Goal: Check status: Check status

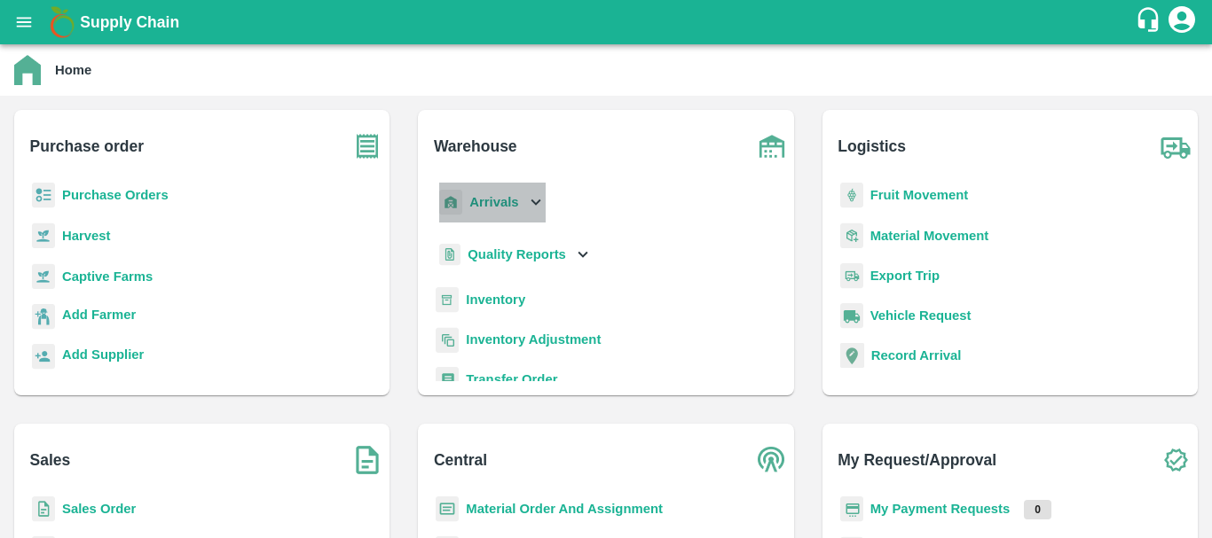
click at [464, 208] on div "Arrivals" at bounding box center [491, 203] width 110 height 40
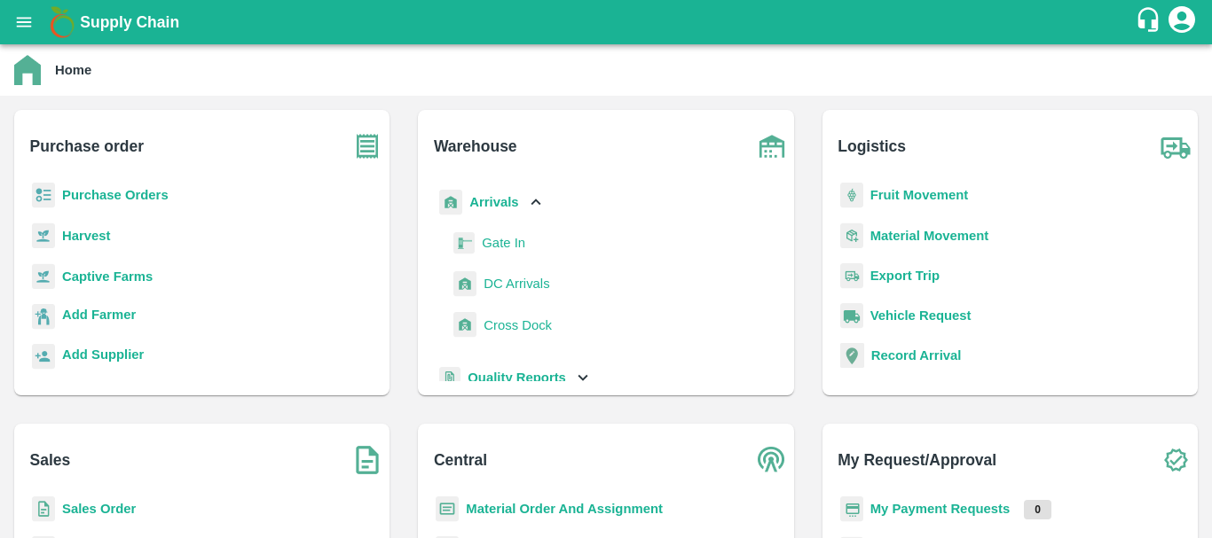
click at [490, 282] on span "DC Arrivals" at bounding box center [516, 284] width 66 height 20
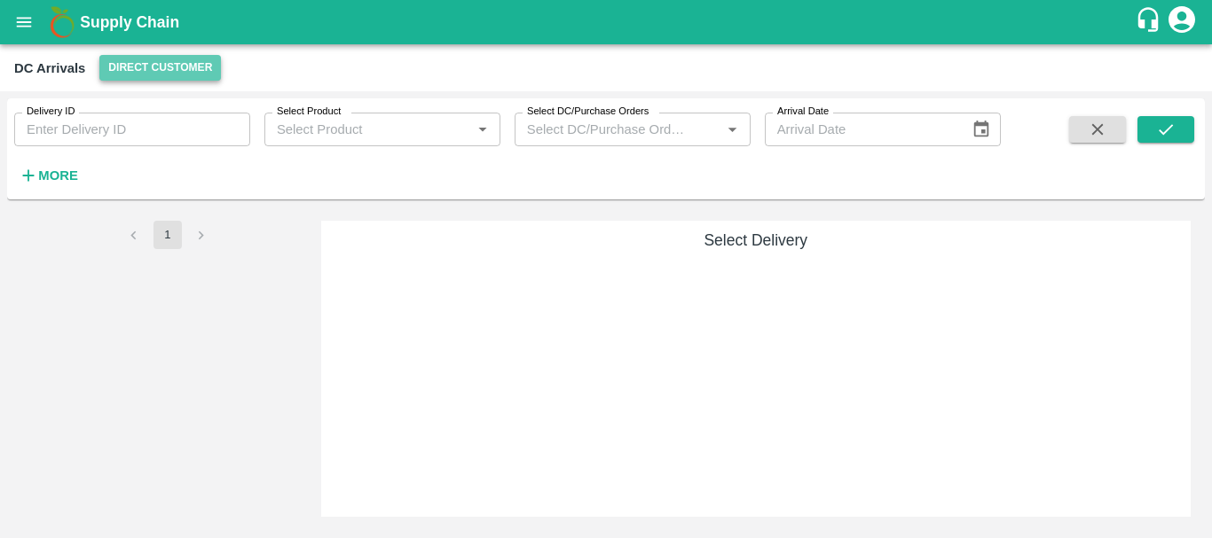
click at [161, 76] on button "Direct Customer" at bounding box center [160, 68] width 122 height 26
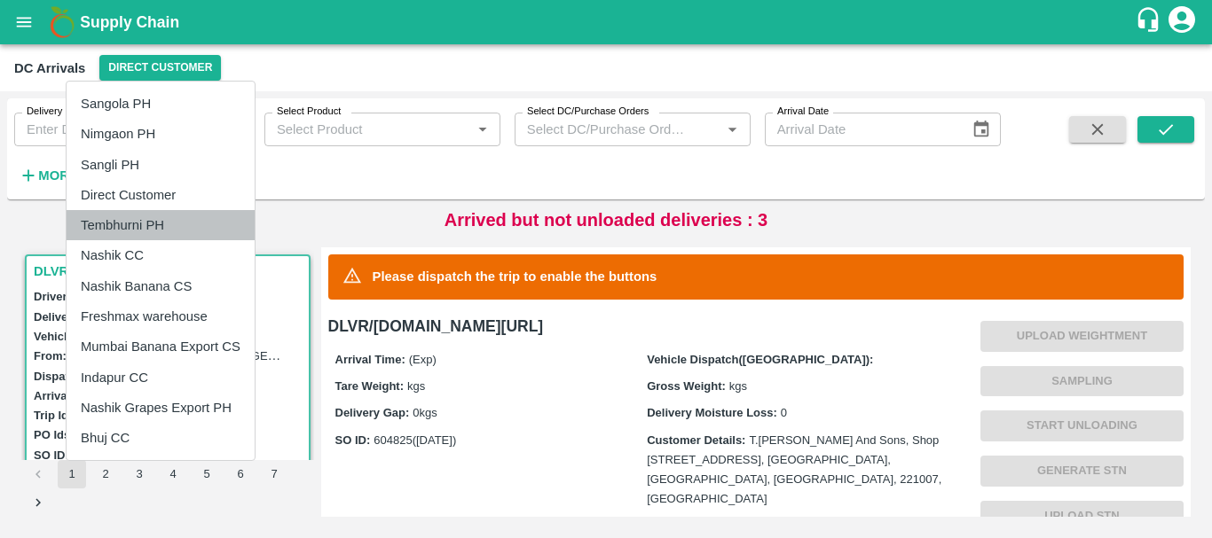
click at [145, 219] on li "Tembhurni PH" at bounding box center [161, 225] width 188 height 30
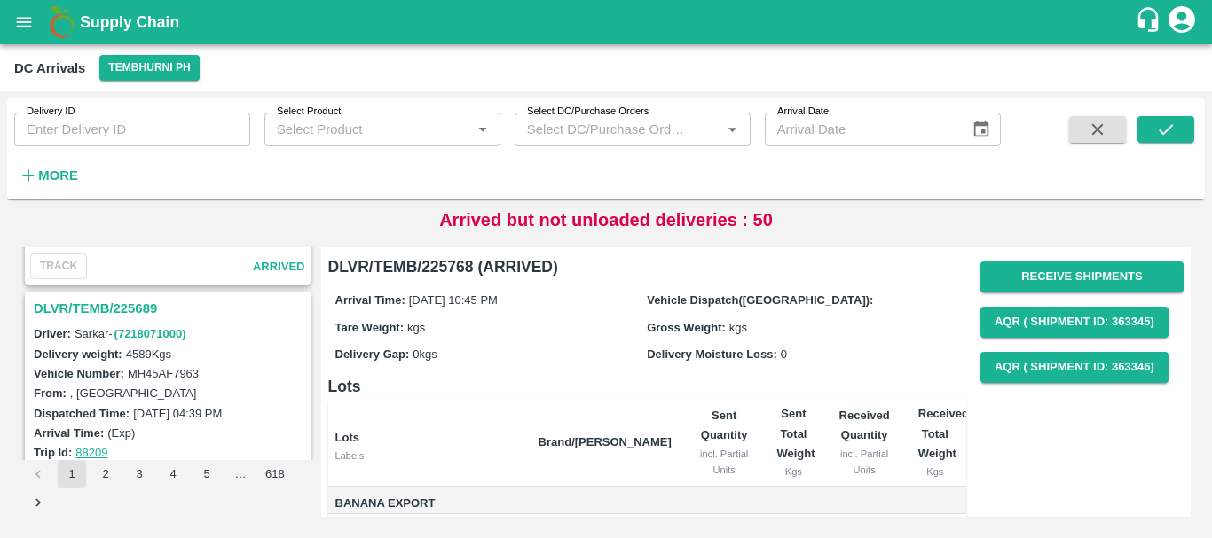
scroll to position [5590, 0]
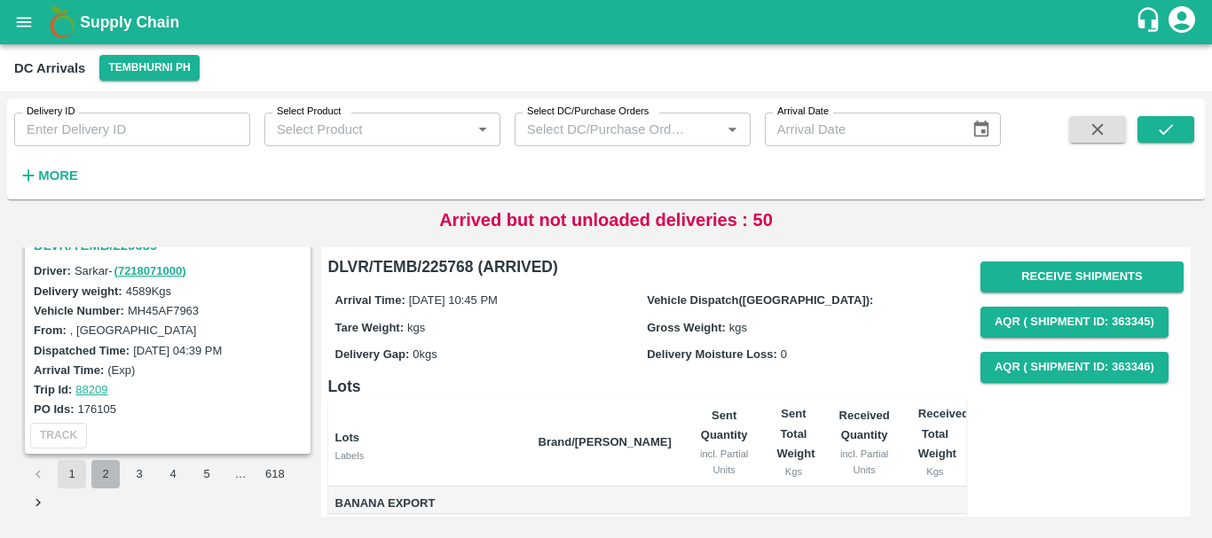
click at [107, 472] on button "2" at bounding box center [105, 474] width 28 height 28
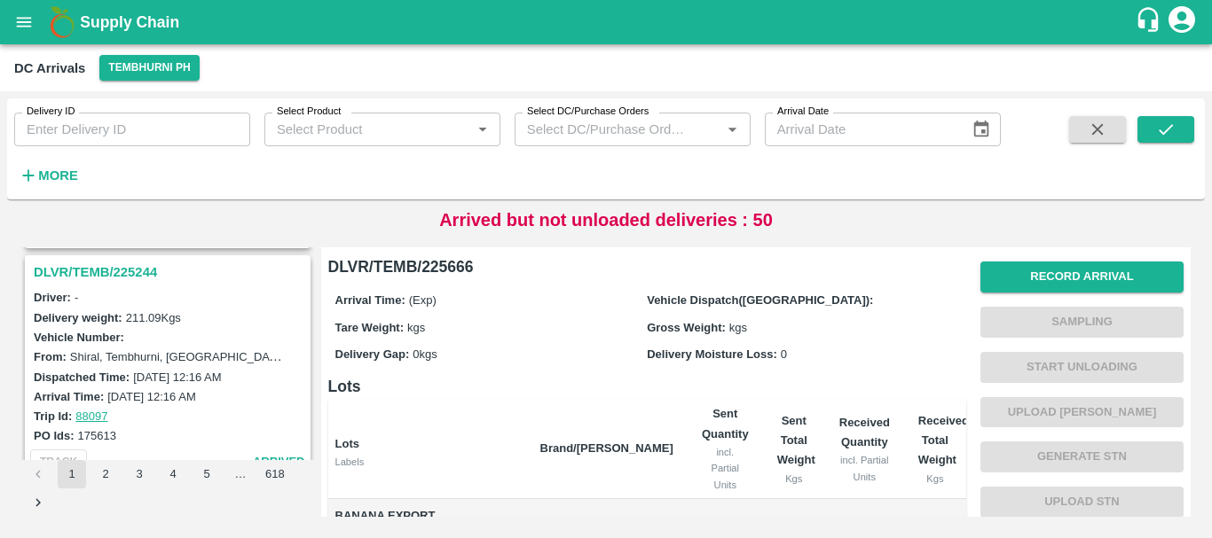
scroll to position [5590, 0]
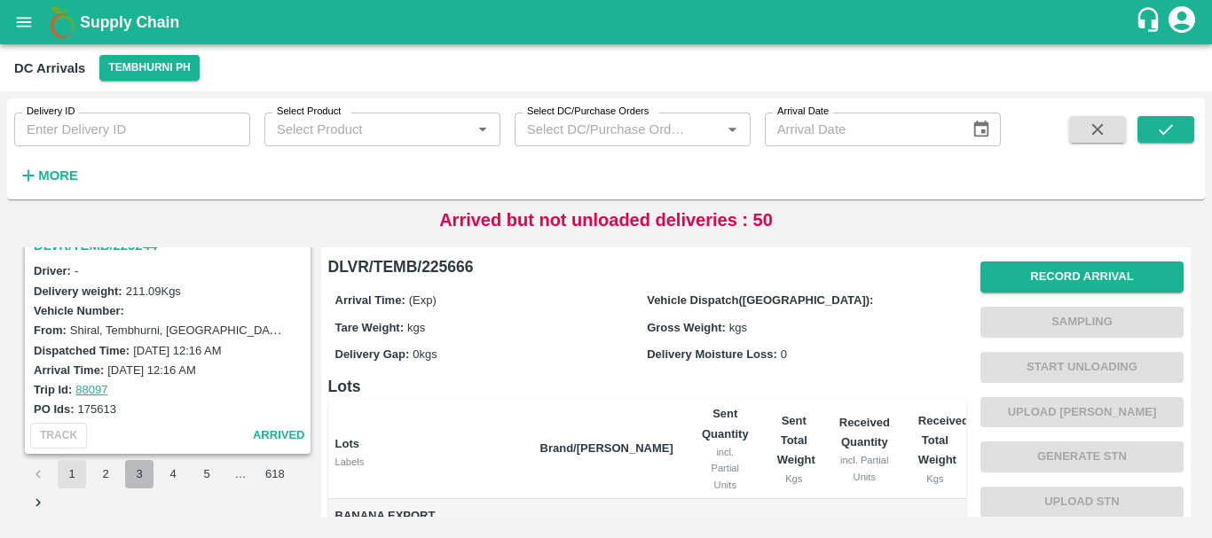
click at [138, 471] on button "3" at bounding box center [139, 474] width 28 height 28
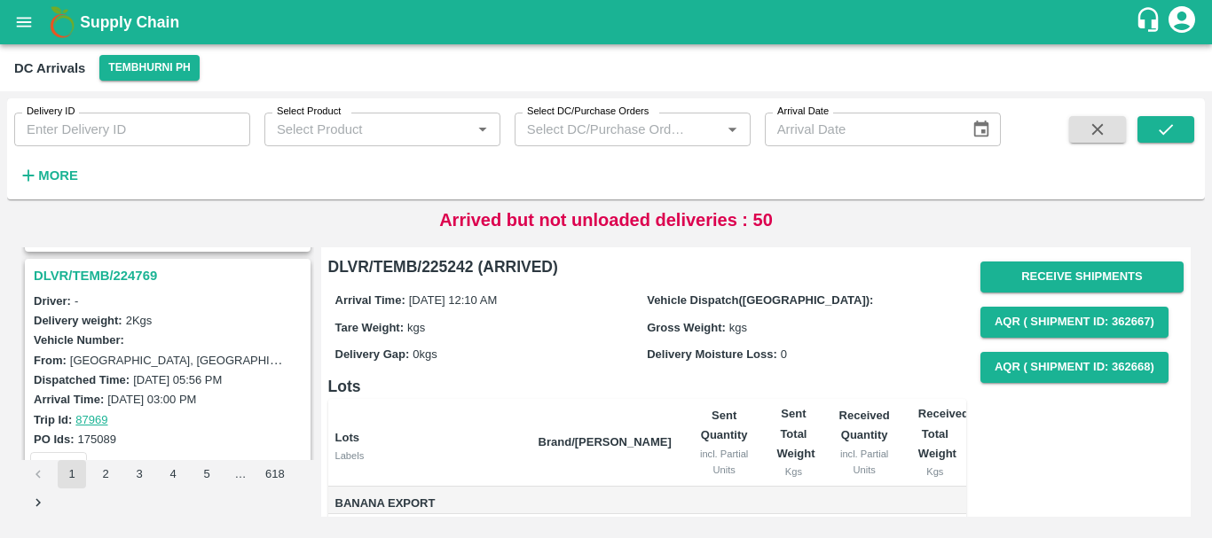
scroll to position [3934, 0]
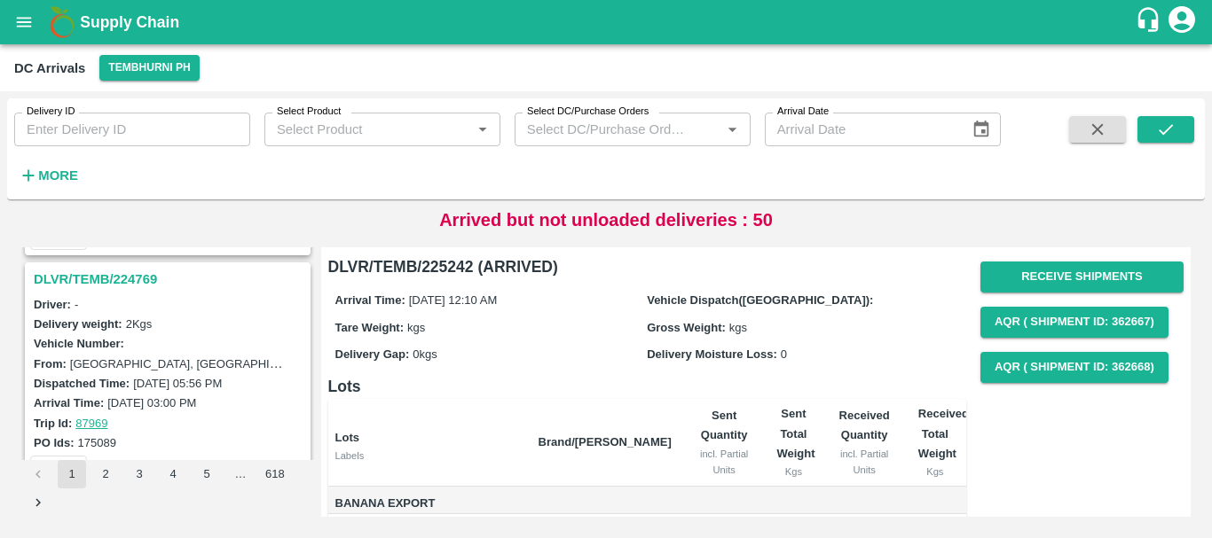
click at [135, 286] on h3 "DLVR/TEMB/224769" at bounding box center [170, 279] width 273 height 23
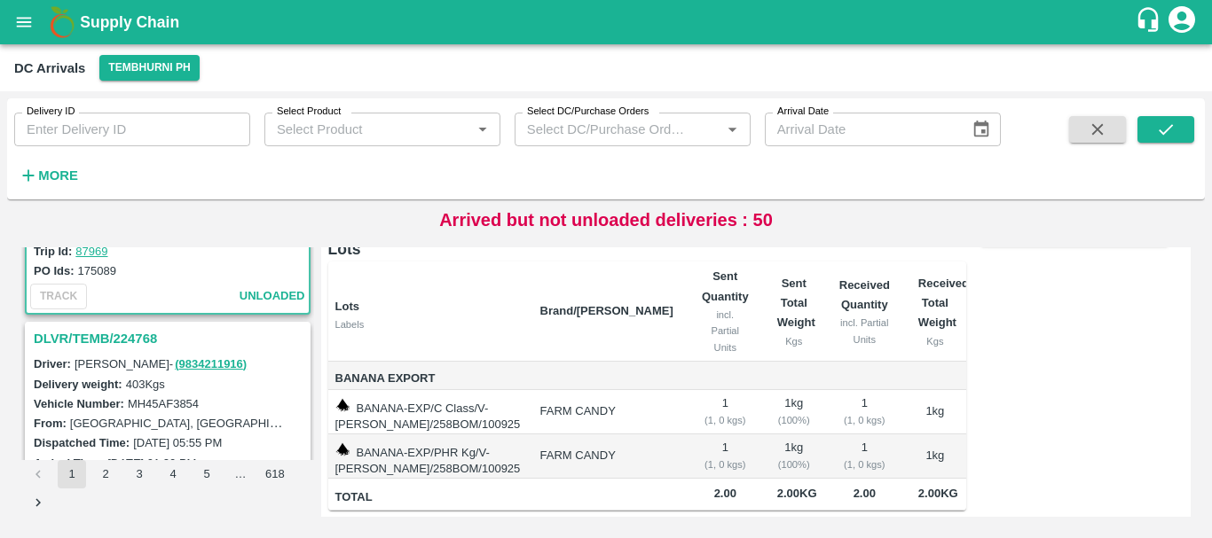
scroll to position [4108, 0]
click at [145, 342] on h3 "DLVR/TEMB/224768" at bounding box center [170, 337] width 273 height 23
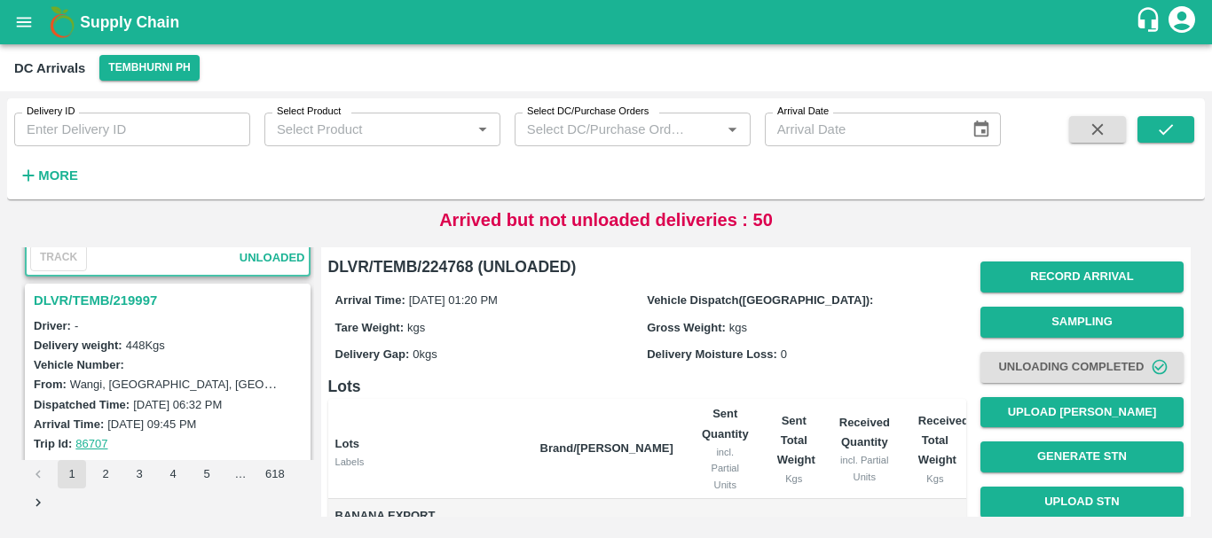
scroll to position [4376, 0]
click at [128, 302] on h3 "DLVR/TEMB/219997" at bounding box center [170, 301] width 273 height 23
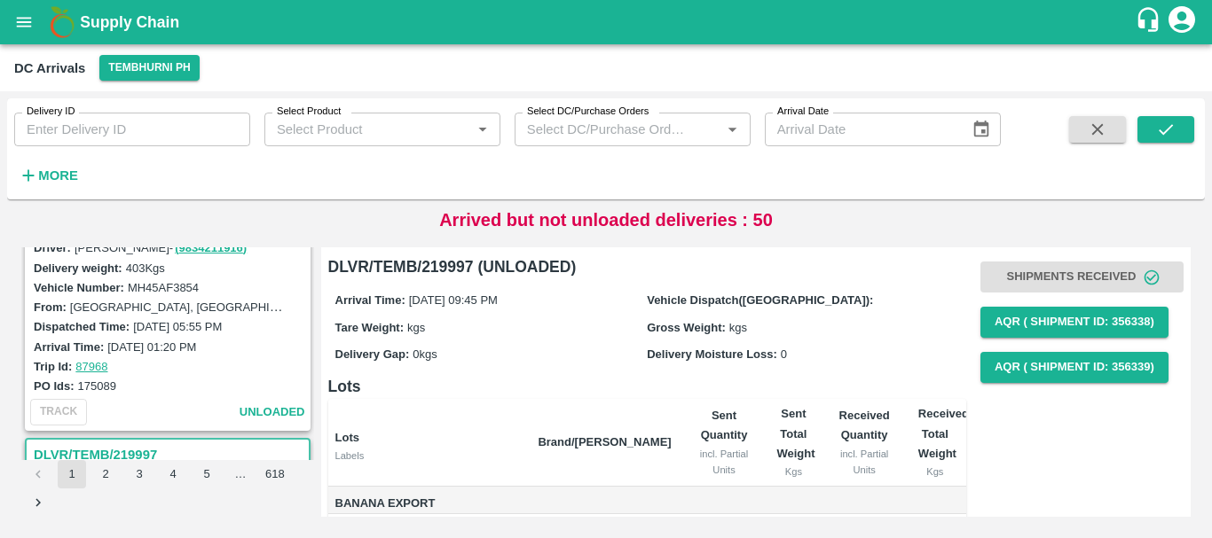
scroll to position [4160, 0]
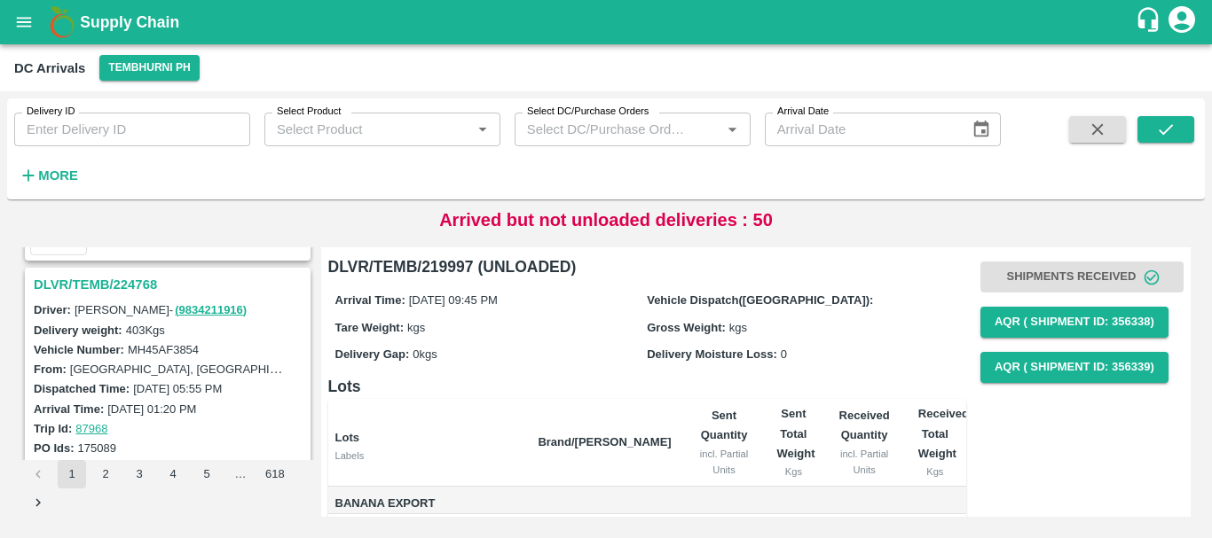
click at [124, 284] on h3 "DLVR/TEMB/224768" at bounding box center [170, 284] width 273 height 23
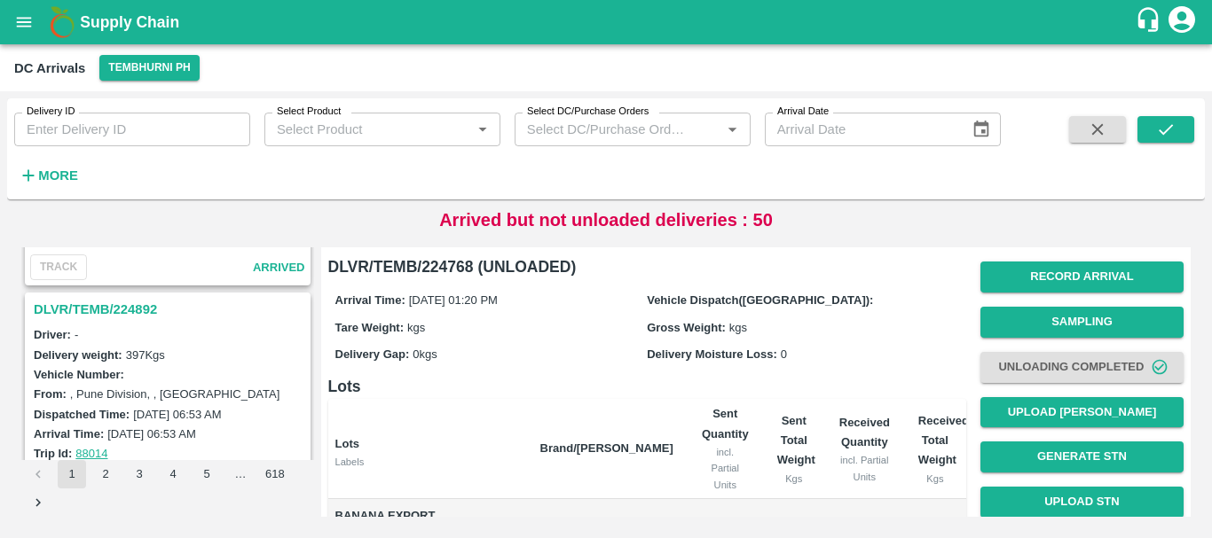
click at [137, 306] on h3 "DLVR/TEMB/224892" at bounding box center [170, 309] width 273 height 23
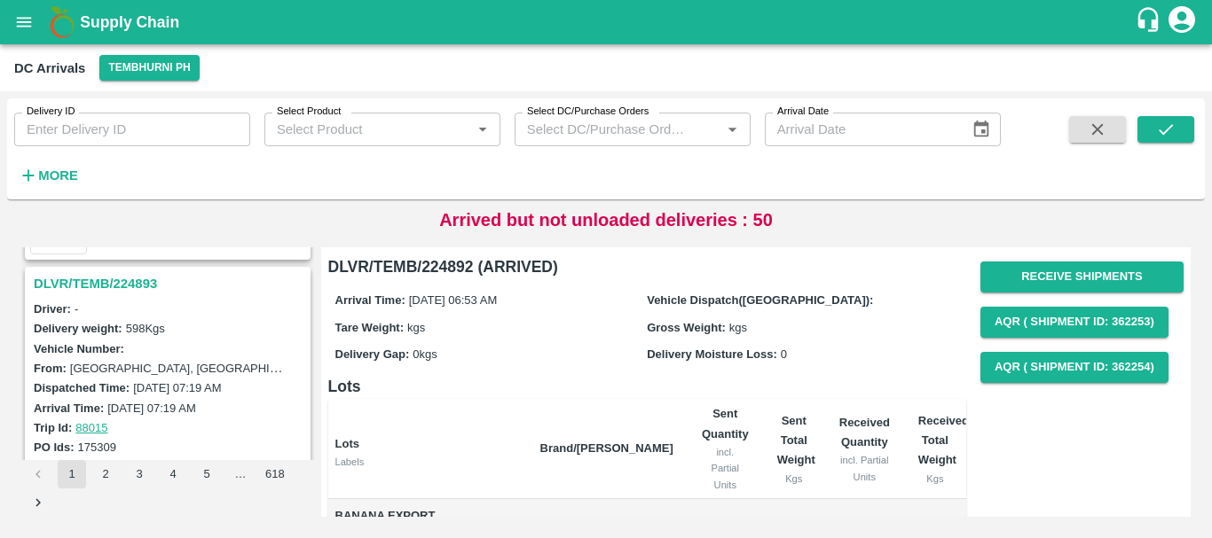
click at [122, 280] on h3 "DLVR/TEMB/224893" at bounding box center [170, 283] width 273 height 23
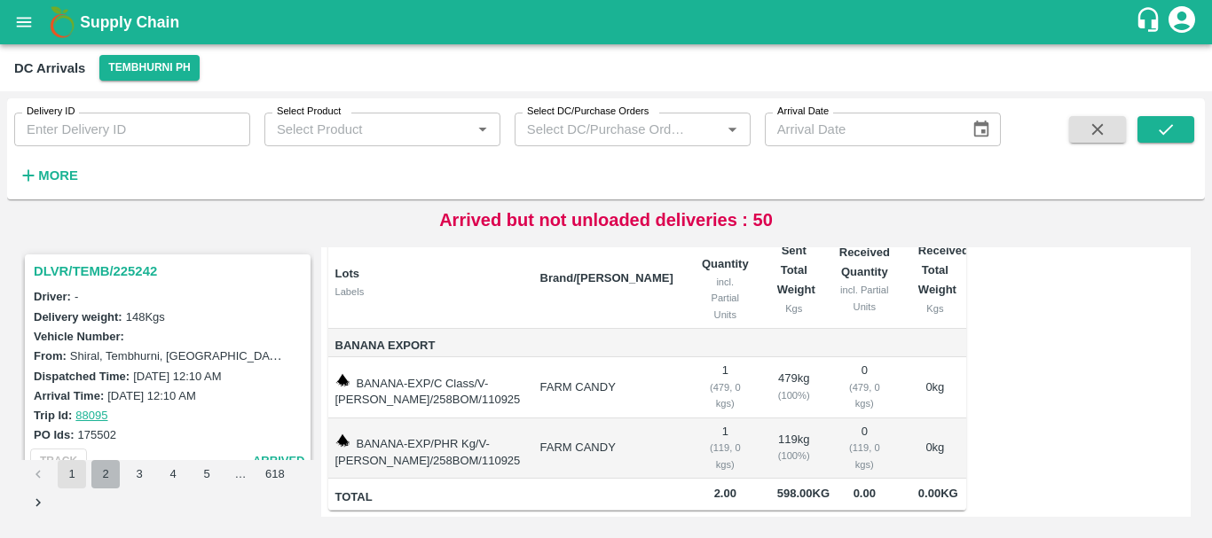
click at [107, 482] on button "2" at bounding box center [105, 474] width 28 height 28
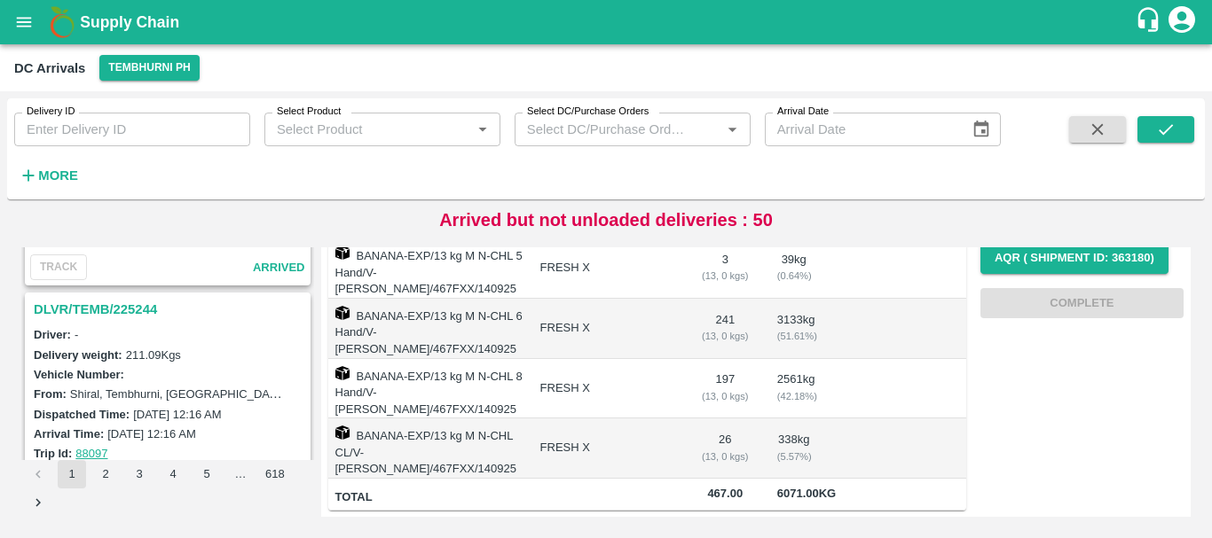
click at [122, 315] on h3 "DLVR/TEMB/225244" at bounding box center [170, 309] width 273 height 23
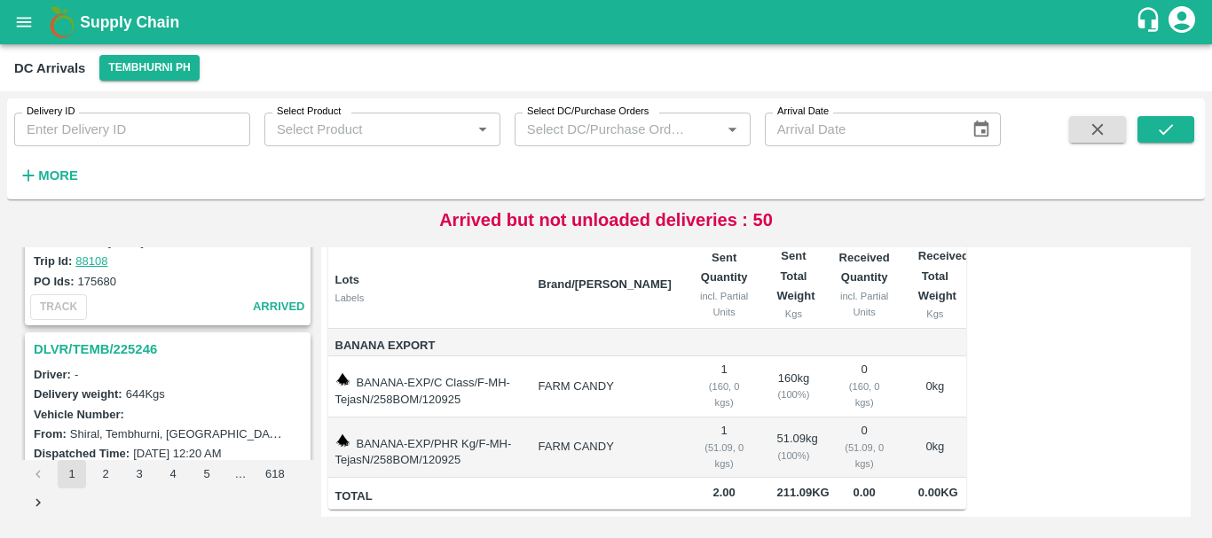
scroll to position [5254, 0]
click at [126, 343] on h3 "DLVR/TEMB/225246" at bounding box center [170, 350] width 273 height 23
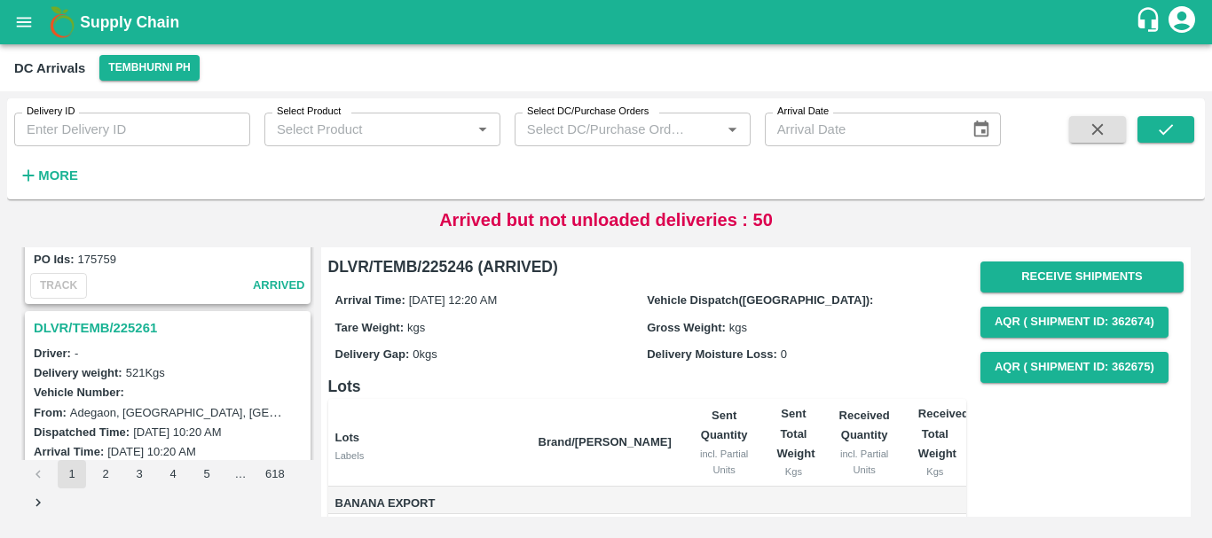
click at [121, 319] on h3 "DLVR/TEMB/225261" at bounding box center [170, 328] width 273 height 23
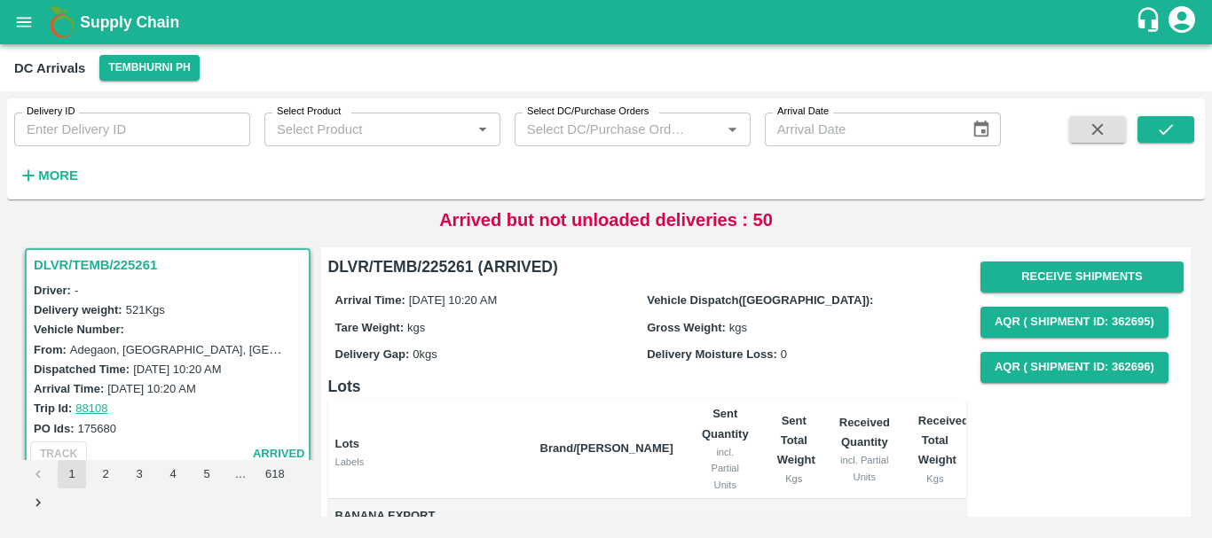
scroll to position [169, 0]
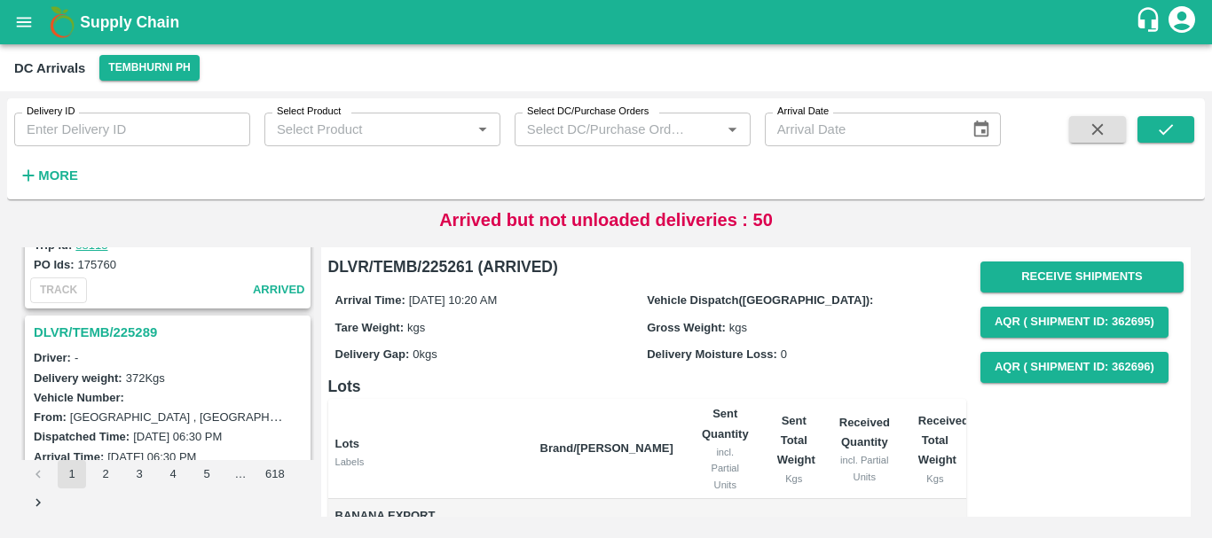
click at [121, 334] on h3 "DLVR/TEMB/225289" at bounding box center [170, 332] width 273 height 23
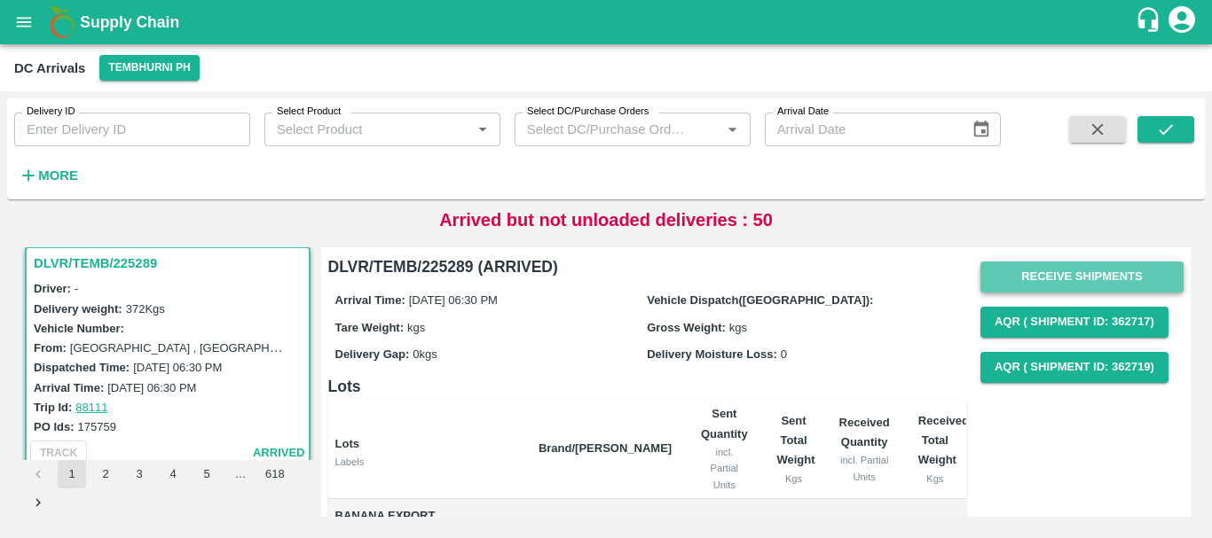
click at [1021, 272] on button "Receive Shipments" at bounding box center [1081, 277] width 203 height 31
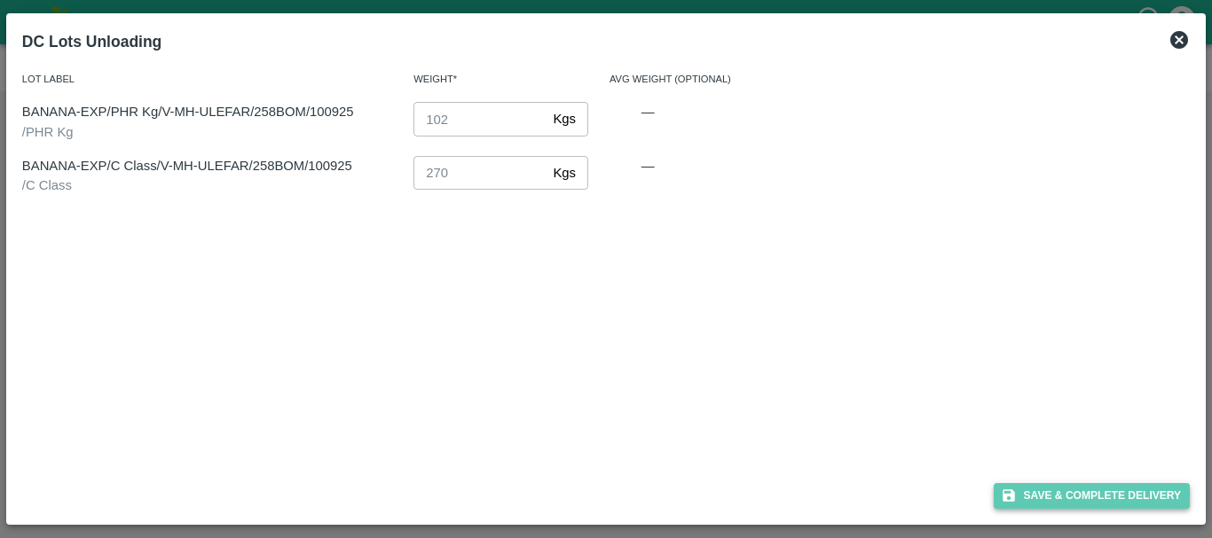
click at [1004, 490] on icon "button" at bounding box center [1009, 496] width 16 height 16
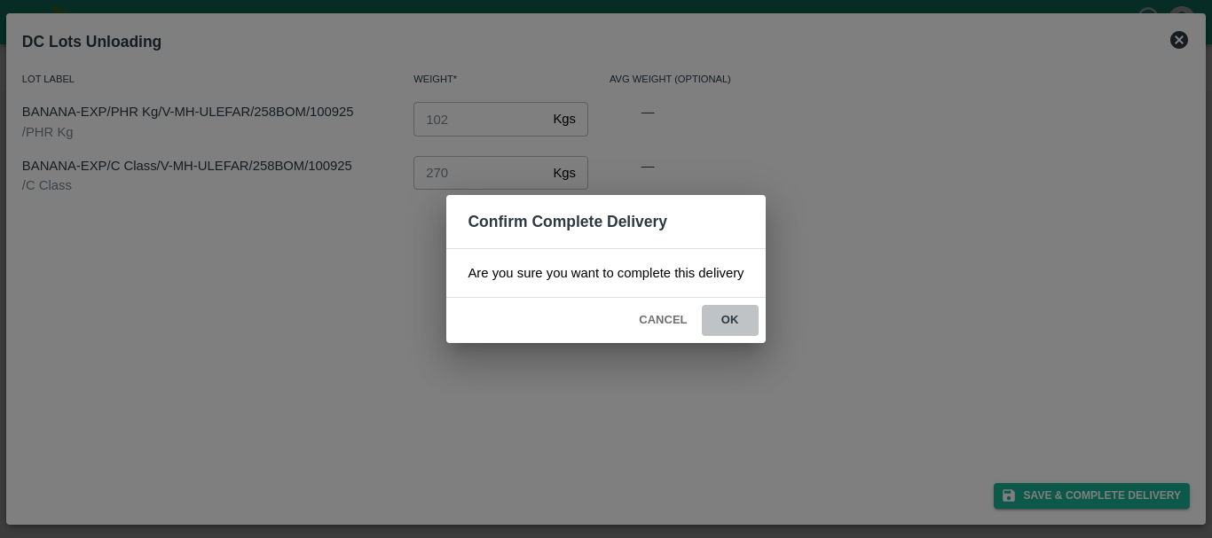
click at [742, 326] on button "ok" at bounding box center [730, 320] width 57 height 31
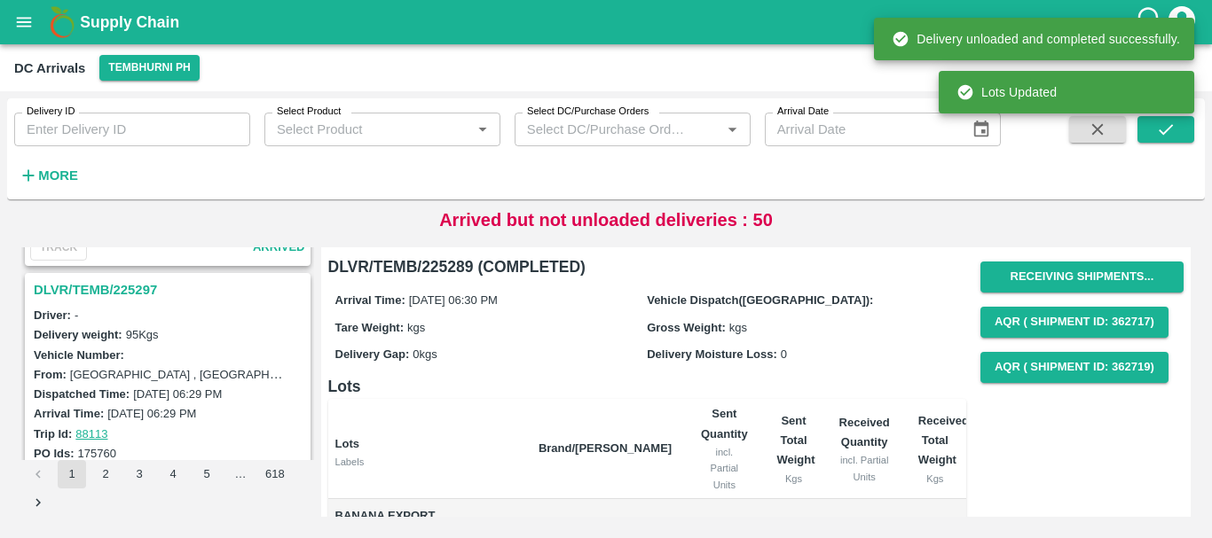
click at [109, 295] on h3 "DLVR/TEMB/225297" at bounding box center [170, 290] width 273 height 23
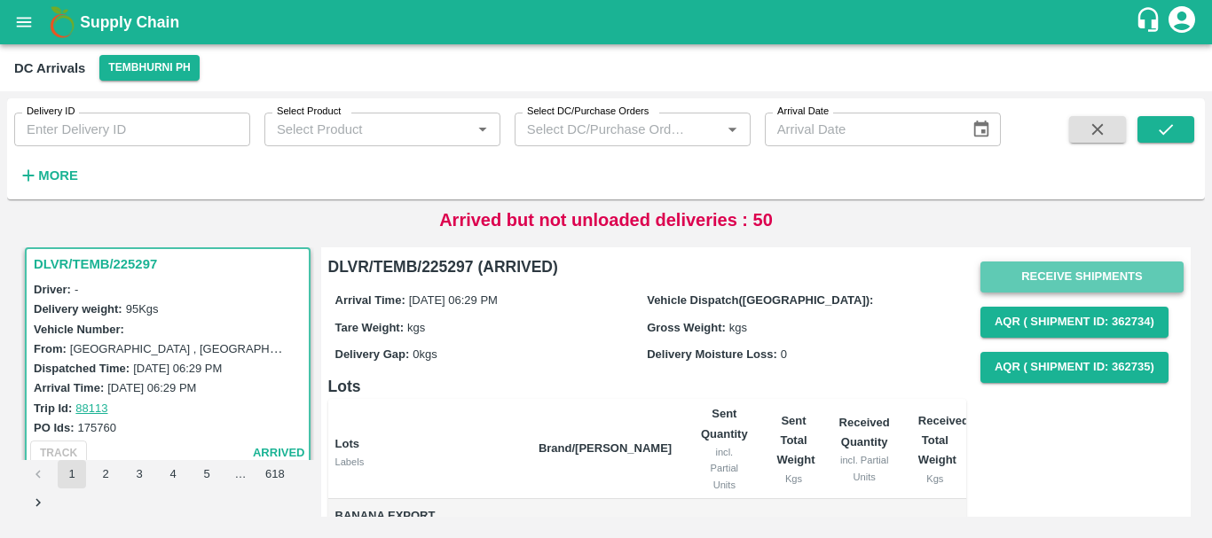
click at [1004, 276] on button "Receive Shipments" at bounding box center [1081, 277] width 203 height 31
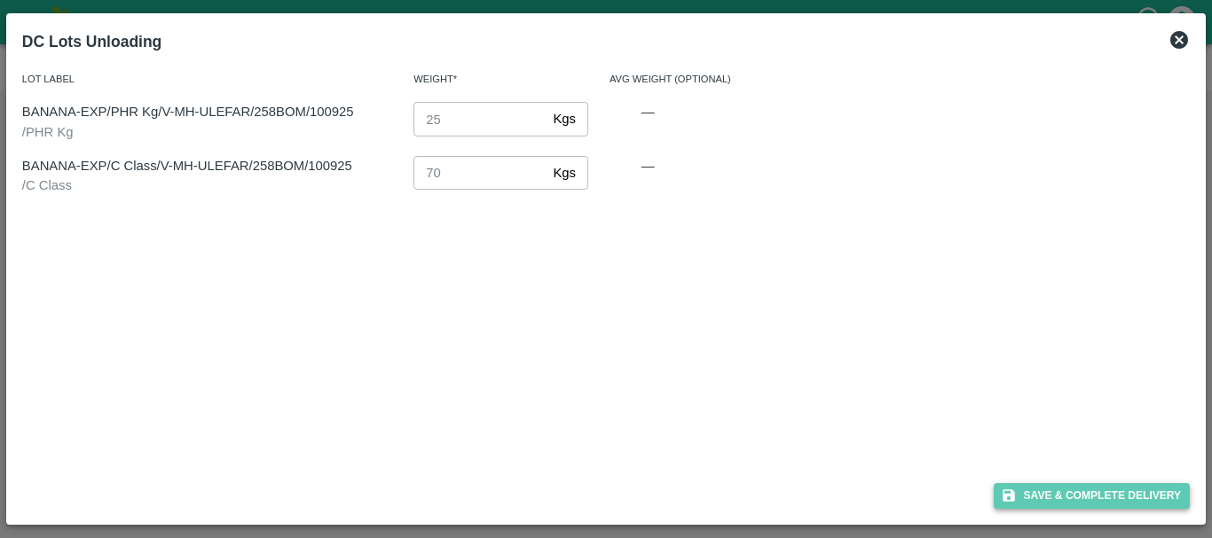
click at [1029, 485] on button "Save & Complete Delivery" at bounding box center [1092, 496] width 197 height 26
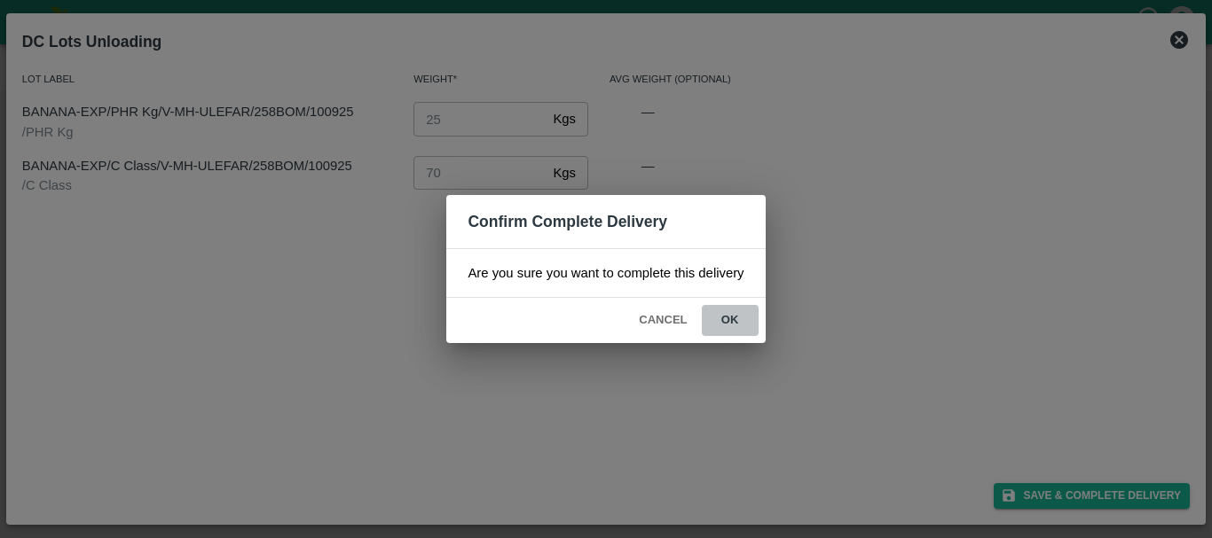
click at [734, 312] on button "ok" at bounding box center [730, 320] width 57 height 31
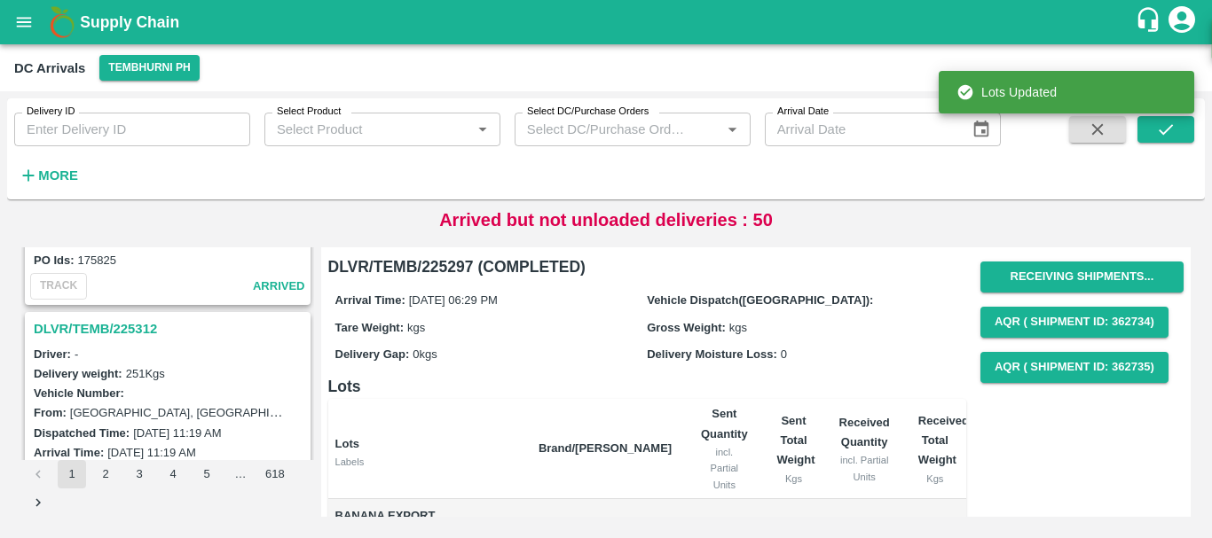
click at [122, 325] on h3 "DLVR/TEMB/225312" at bounding box center [170, 329] width 273 height 23
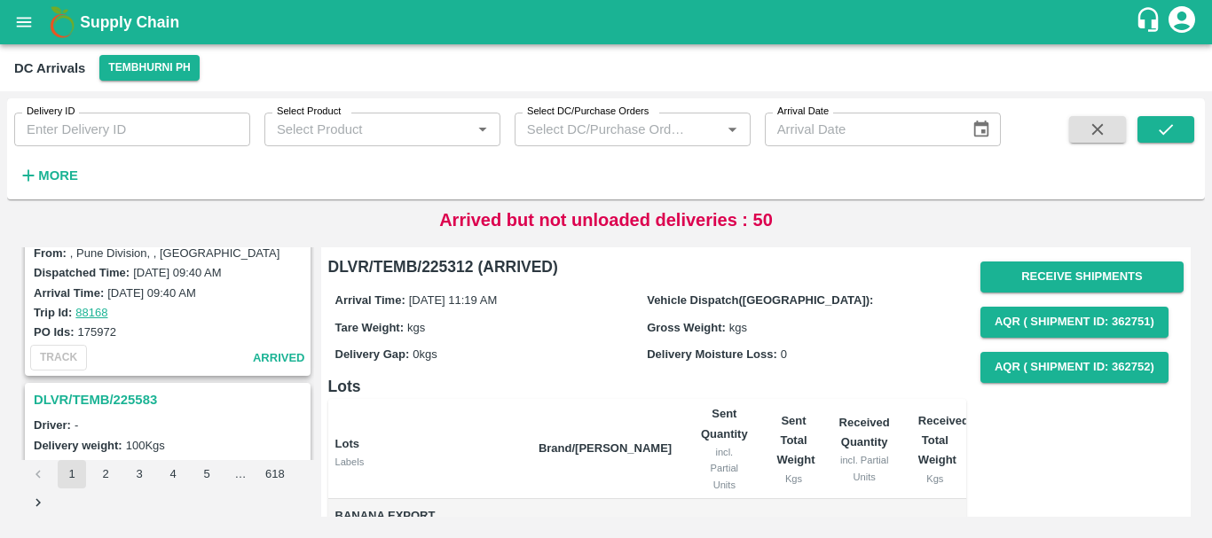
click at [117, 405] on h3 "DLVR/TEMB/225583" at bounding box center [170, 400] width 273 height 23
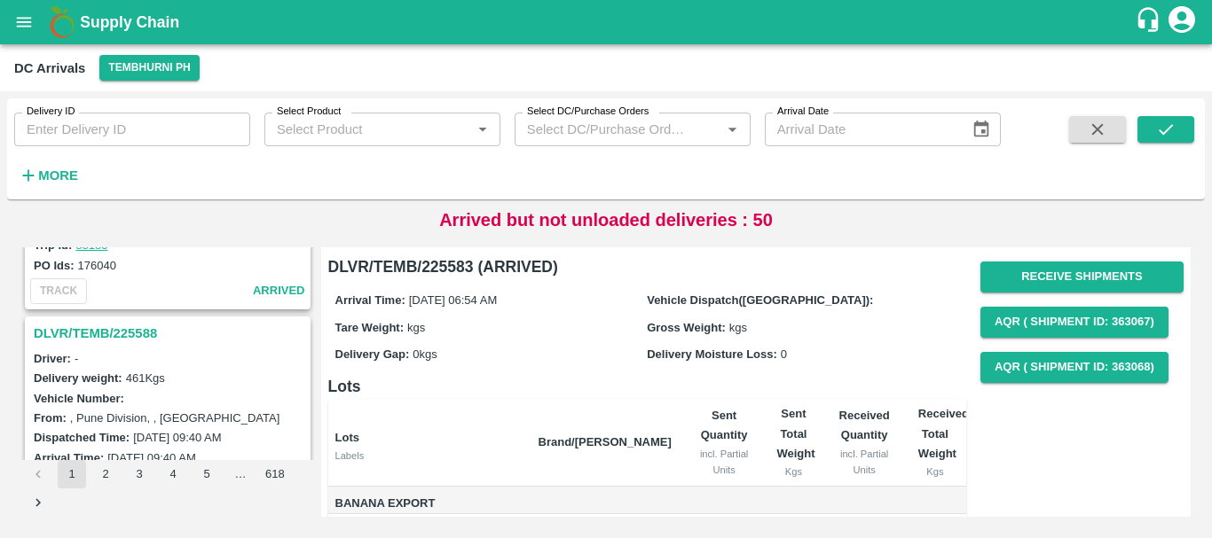
click at [99, 334] on h3 "DLVR/TEMB/225588" at bounding box center [170, 333] width 273 height 23
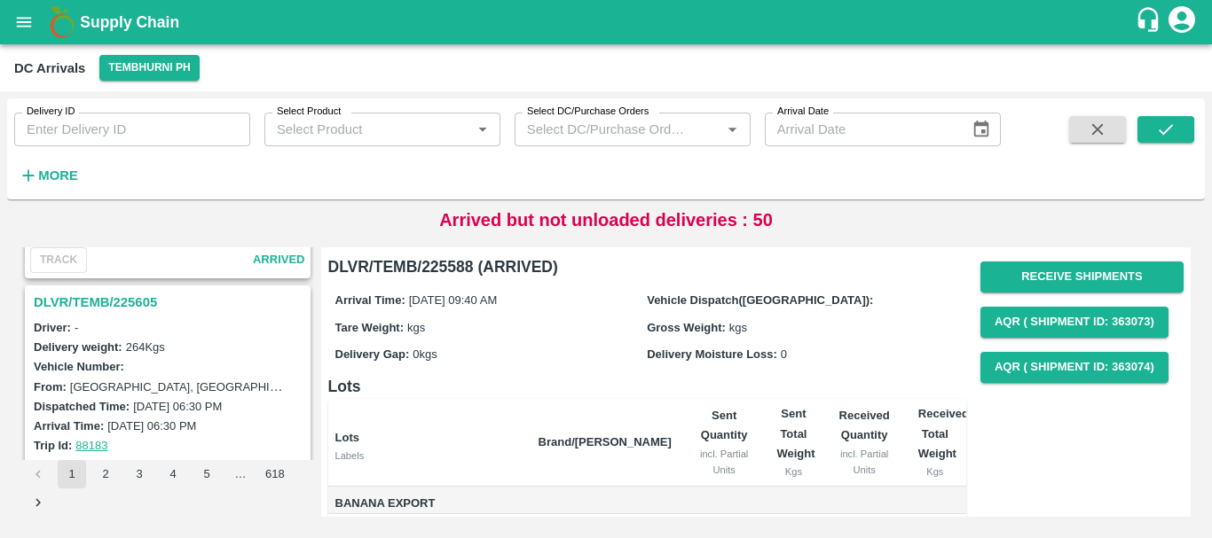
click at [79, 299] on h3 "DLVR/TEMB/225605" at bounding box center [170, 302] width 273 height 23
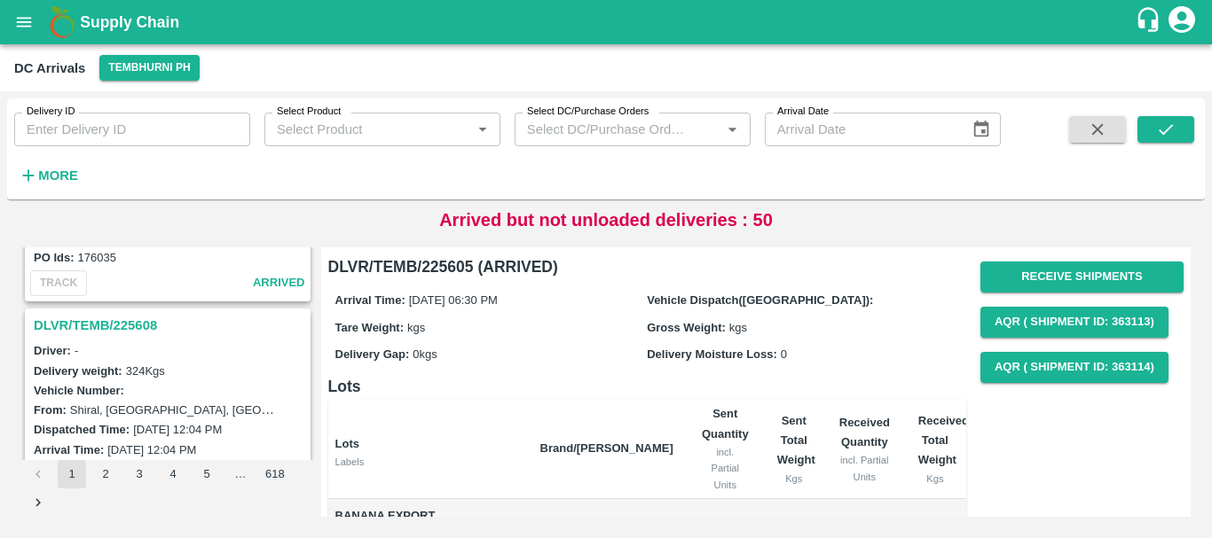
click at [137, 323] on h3 "DLVR/TEMB/225608" at bounding box center [170, 325] width 273 height 23
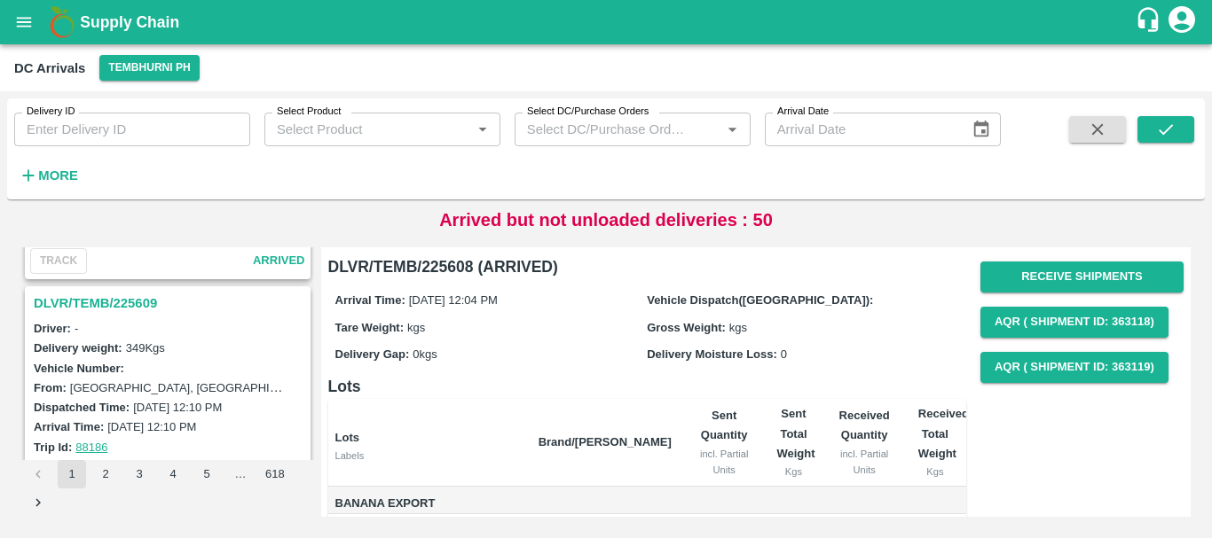
click at [140, 301] on h3 "DLVR/TEMB/225609" at bounding box center [170, 303] width 273 height 23
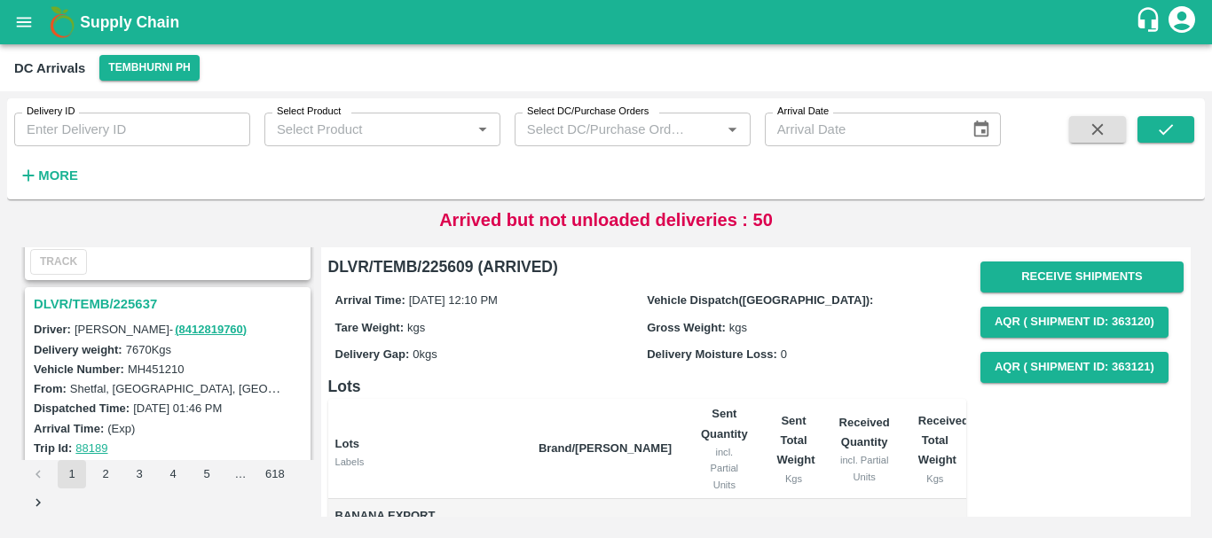
click at [138, 304] on h3 "DLVR/TEMB/225637" at bounding box center [170, 304] width 273 height 23
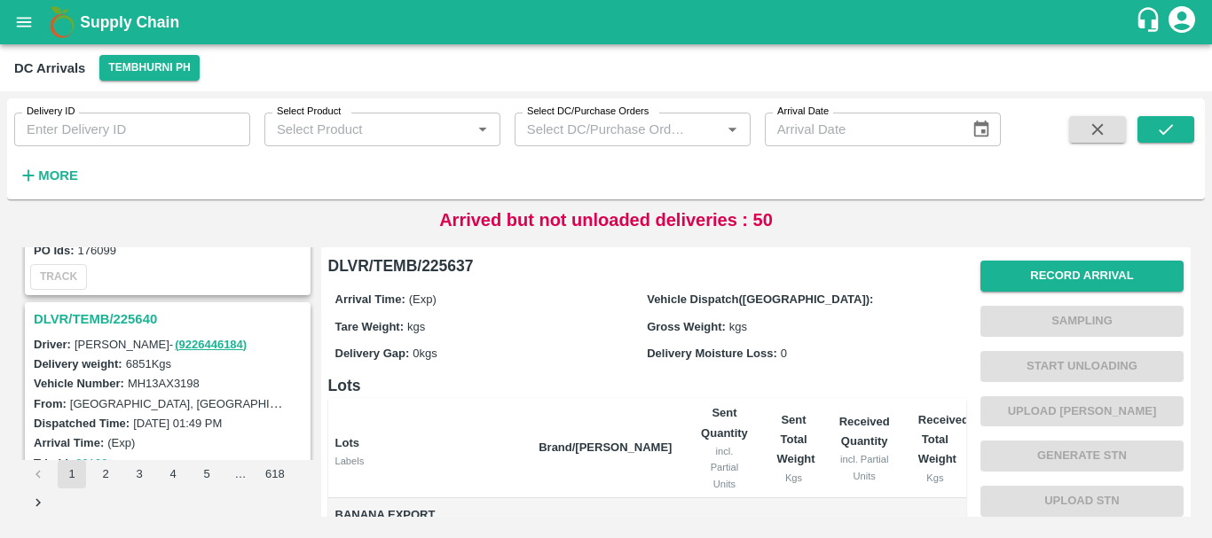
click at [130, 314] on h3 "DLVR/TEMB/225640" at bounding box center [170, 319] width 273 height 23
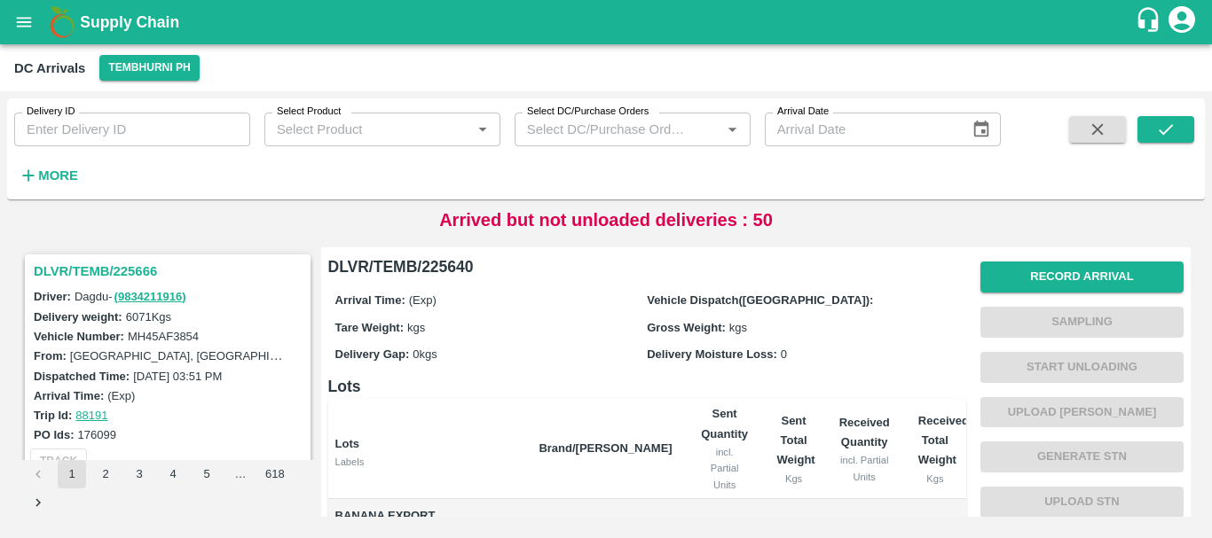
click at [141, 267] on h3 "DLVR/TEMB/225666" at bounding box center [170, 271] width 273 height 23
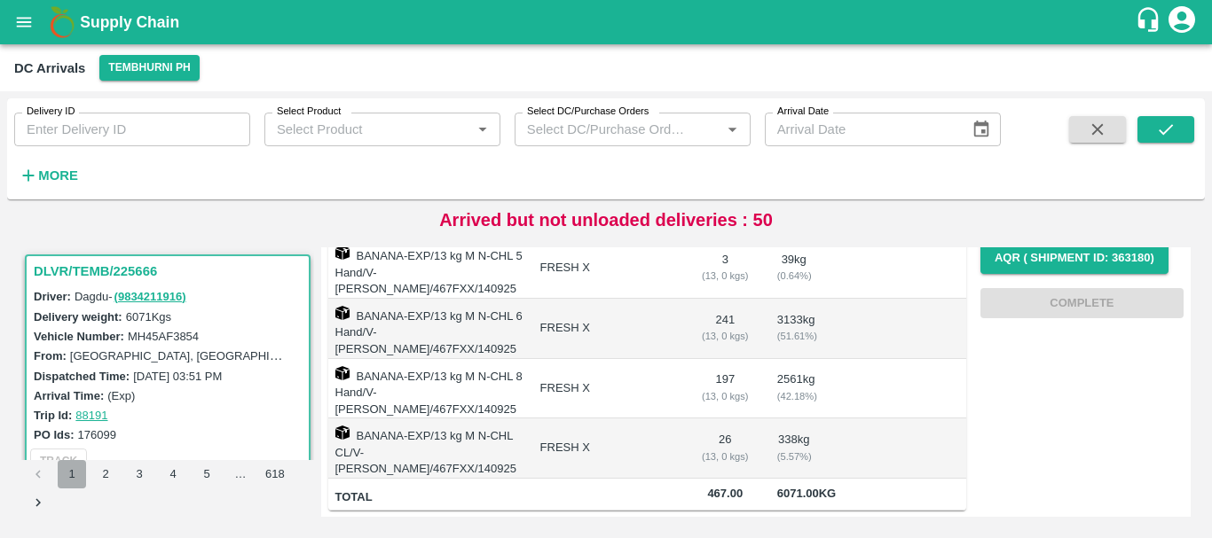
click at [72, 476] on button "1" at bounding box center [72, 474] width 28 height 28
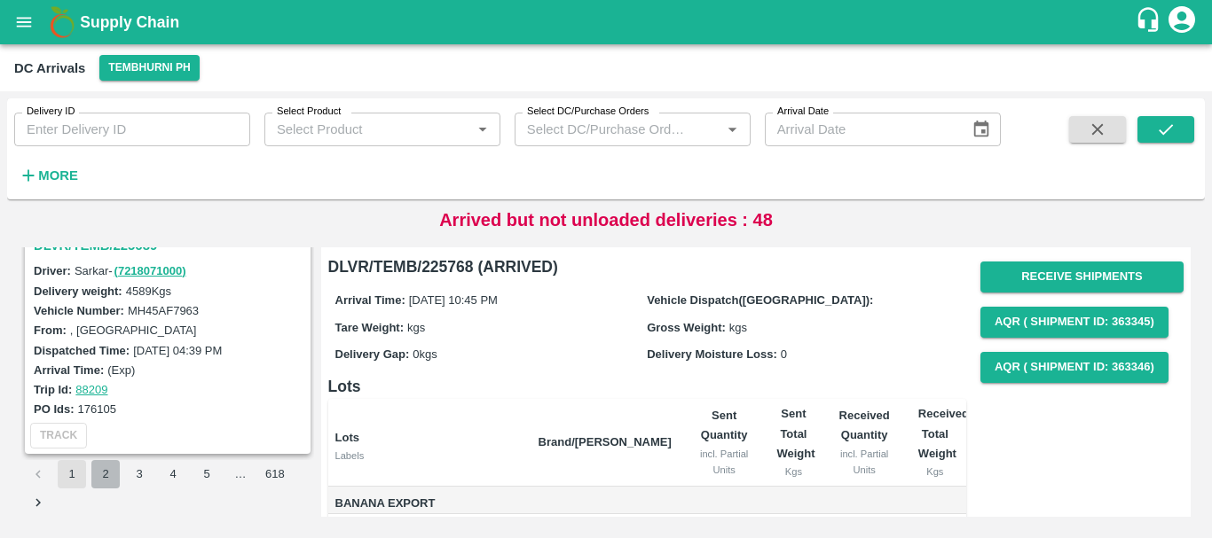
click at [103, 482] on button "2" at bounding box center [105, 474] width 28 height 28
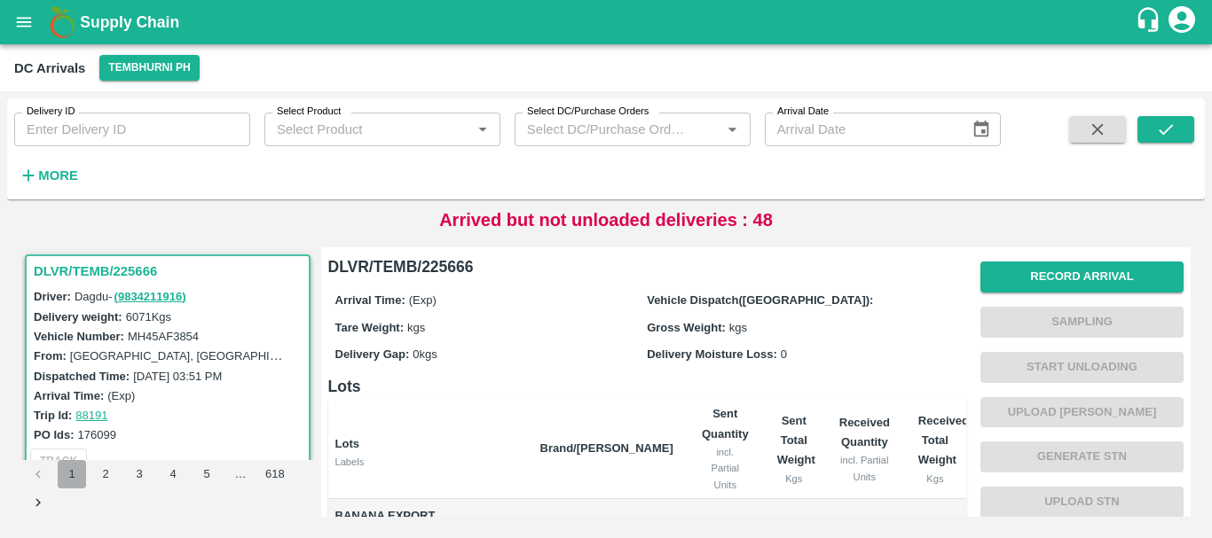
click at [72, 475] on button "1" at bounding box center [72, 474] width 28 height 28
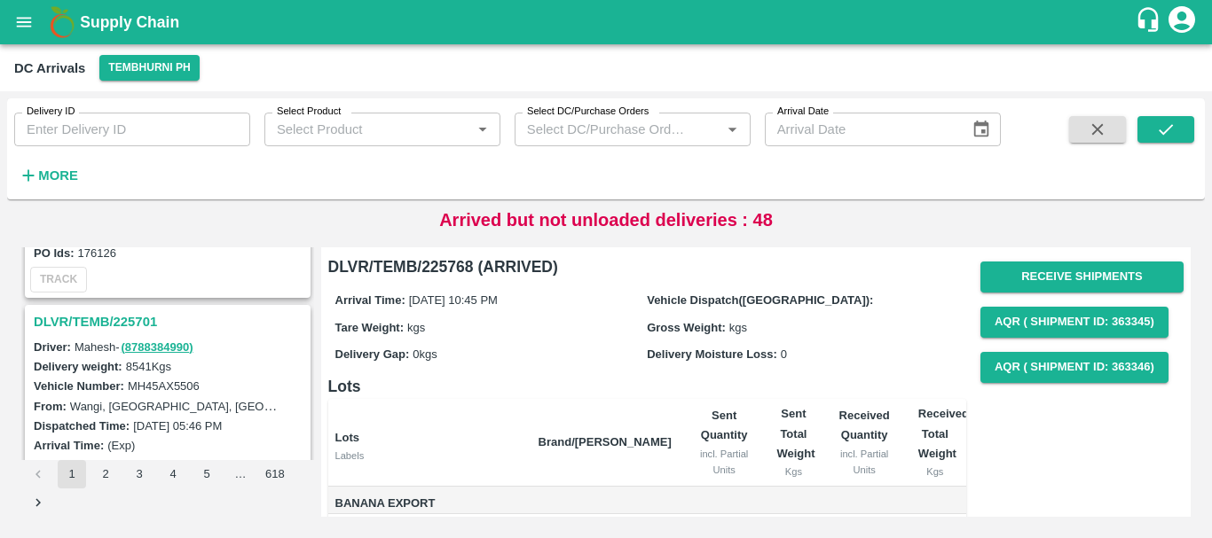
click at [143, 322] on h3 "DLVR/TEMB/225701" at bounding box center [170, 321] width 273 height 23
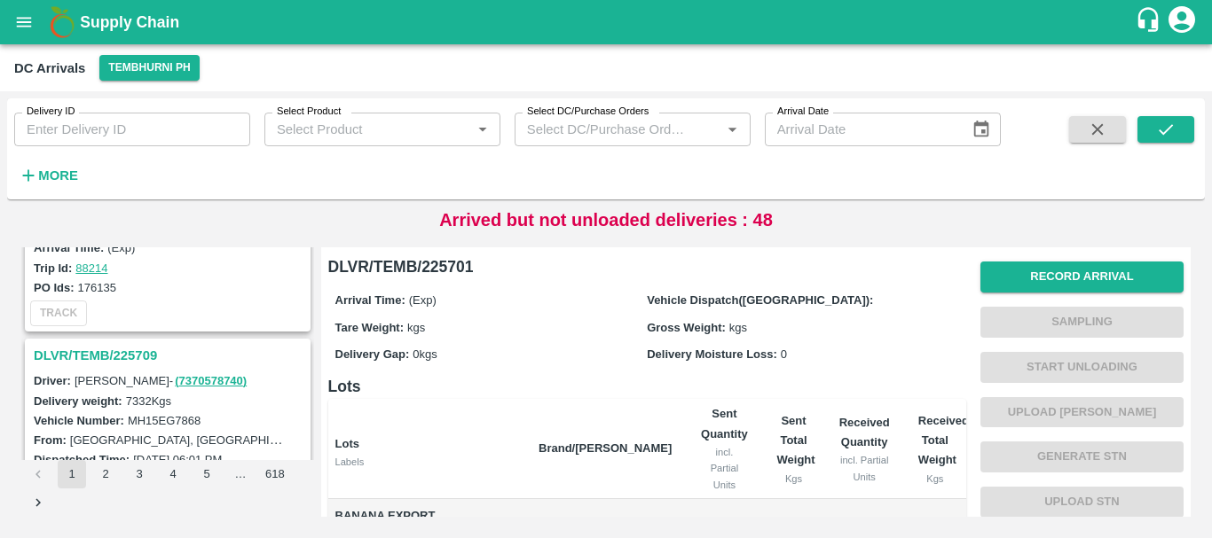
click at [145, 348] on h3 "DLVR/TEMB/225709" at bounding box center [170, 355] width 273 height 23
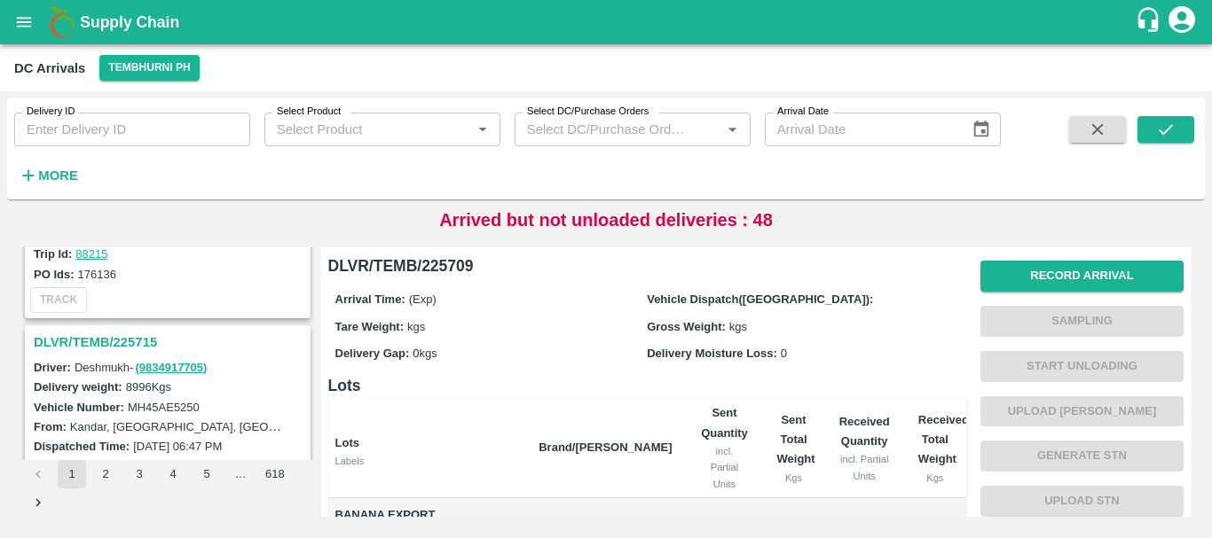
click at [120, 343] on h3 "DLVR/TEMB/225715" at bounding box center [170, 342] width 273 height 23
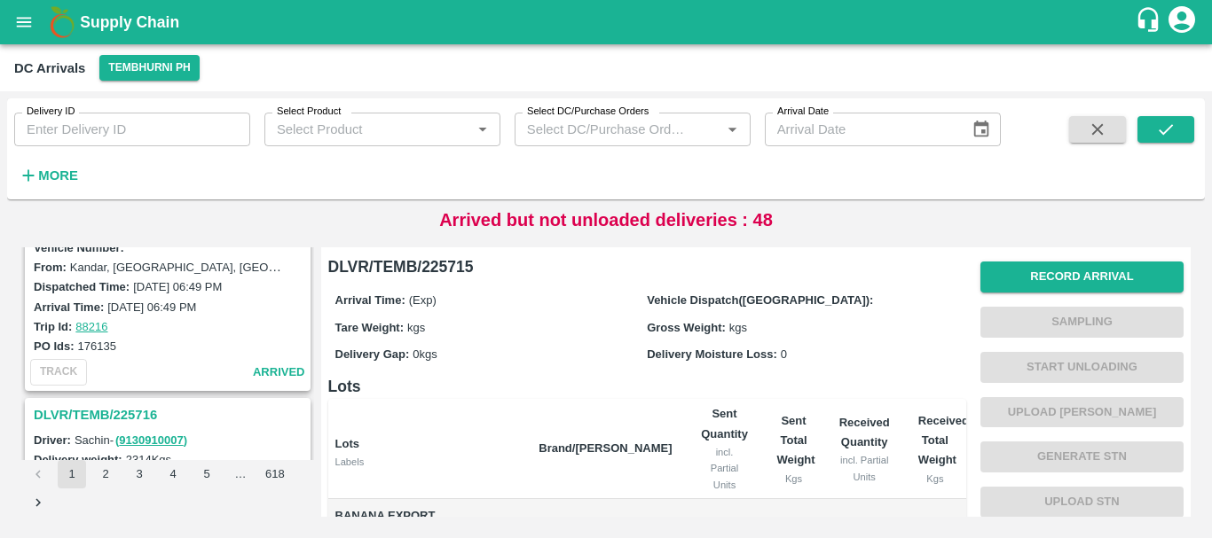
click at [124, 405] on h3 "DLVR/TEMB/225716" at bounding box center [170, 415] width 273 height 23
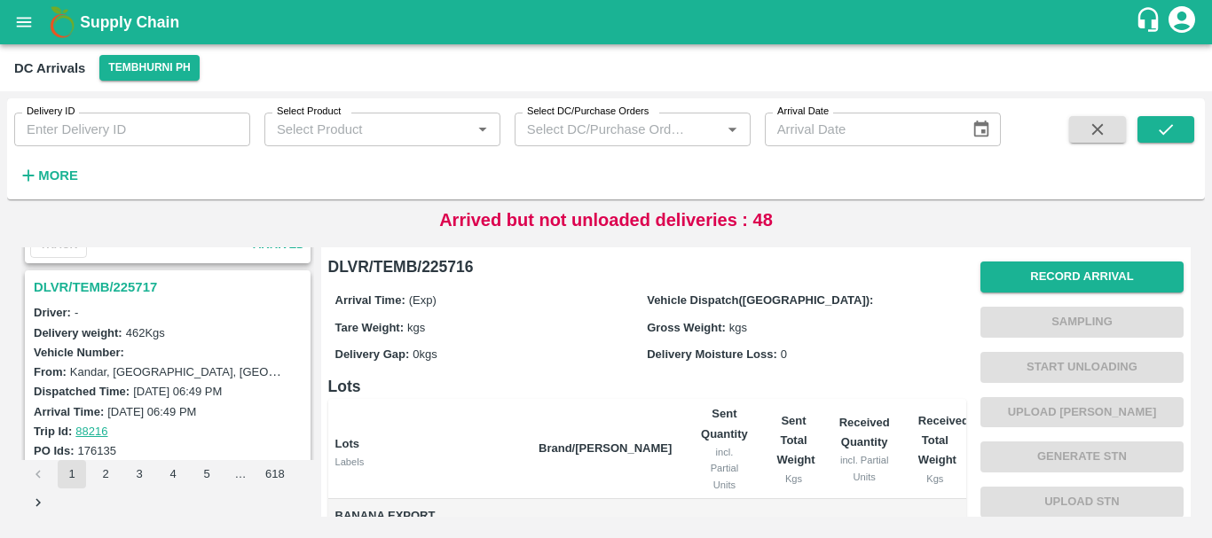
click at [129, 286] on h3 "DLVR/TEMB/225717" at bounding box center [170, 287] width 273 height 23
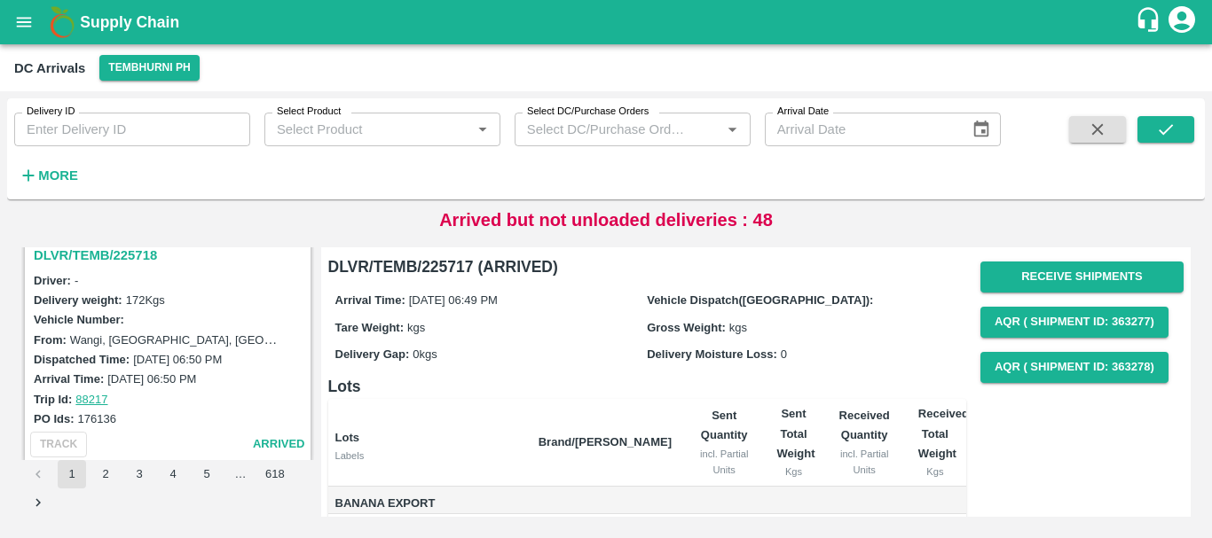
click at [130, 256] on h3 "DLVR/TEMB/225718" at bounding box center [170, 255] width 273 height 23
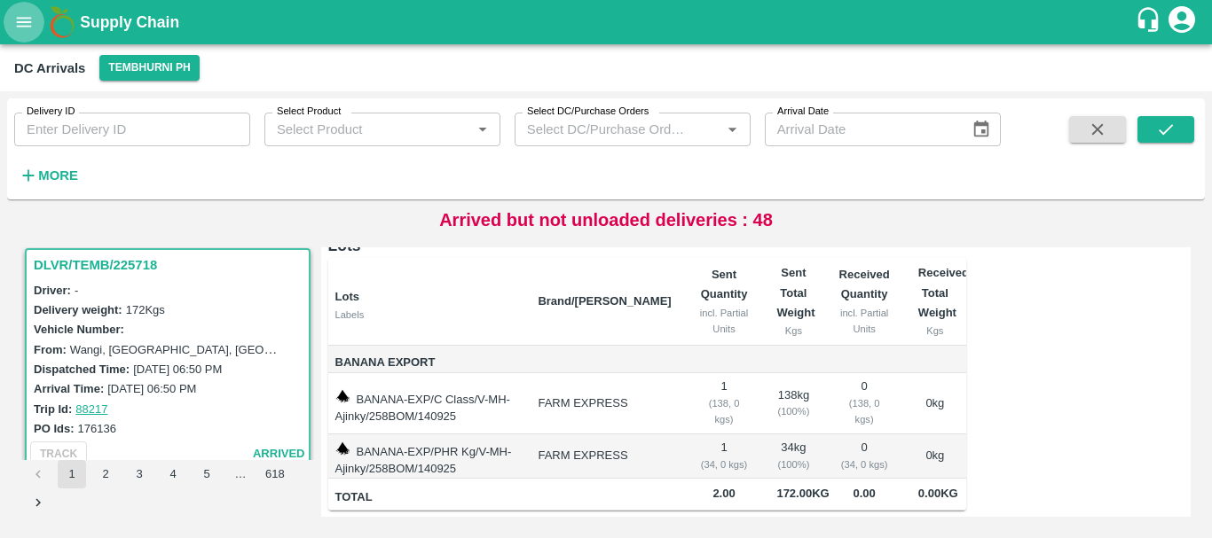
click at [27, 32] on icon "open drawer" at bounding box center [24, 22] width 20 height 20
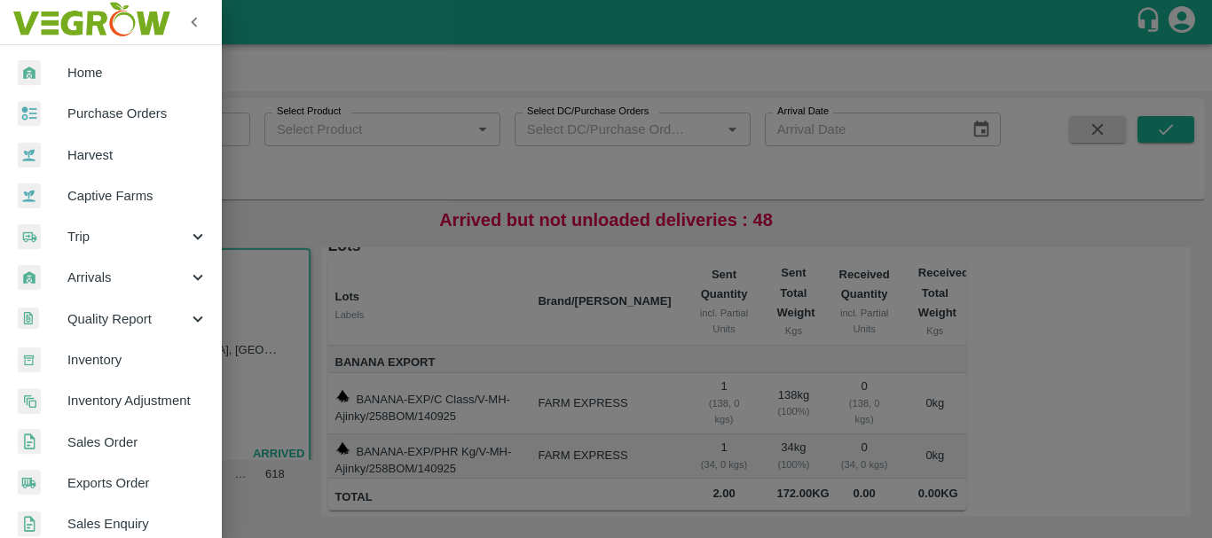
scroll to position [46, 0]
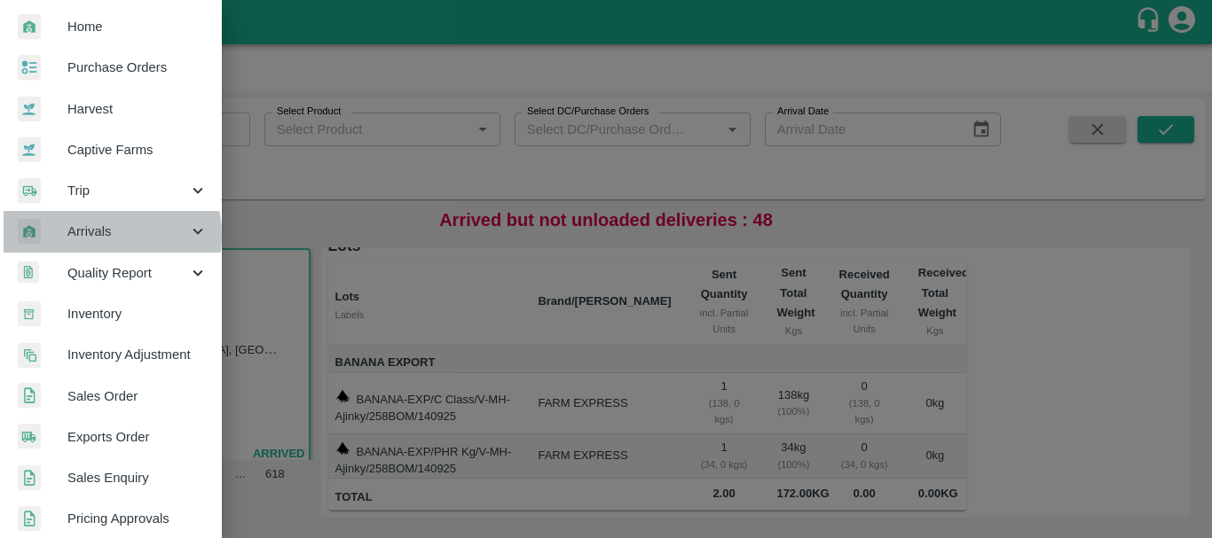
click at [90, 235] on span "Arrivals" at bounding box center [127, 232] width 121 height 20
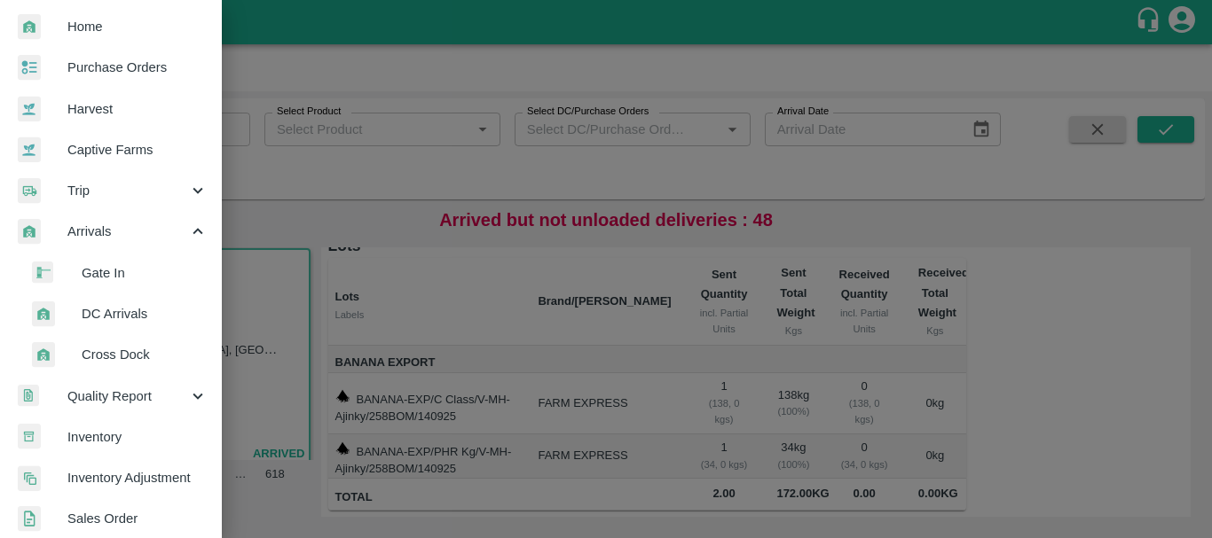
click at [112, 312] on span "DC Arrivals" at bounding box center [145, 314] width 126 height 20
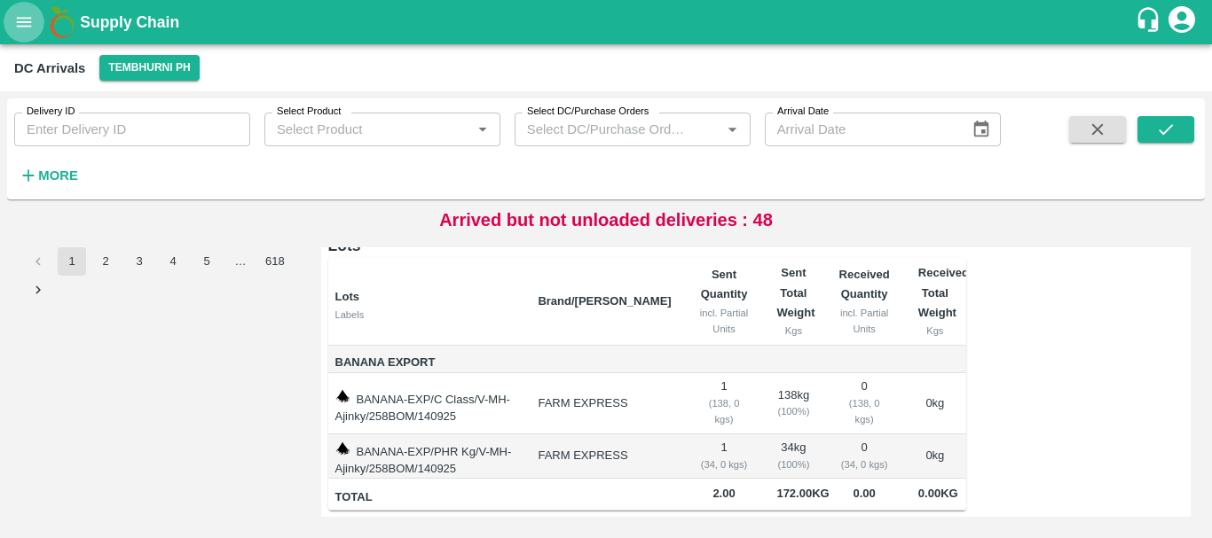
click at [26, 15] on icon "open drawer" at bounding box center [24, 22] width 20 height 20
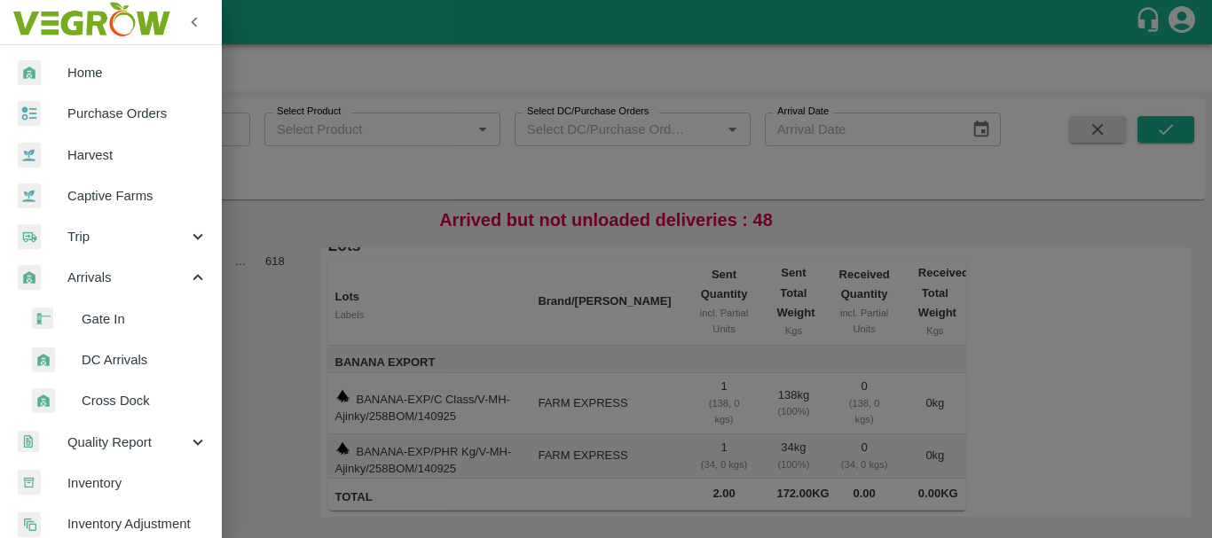
scroll to position [88, 0]
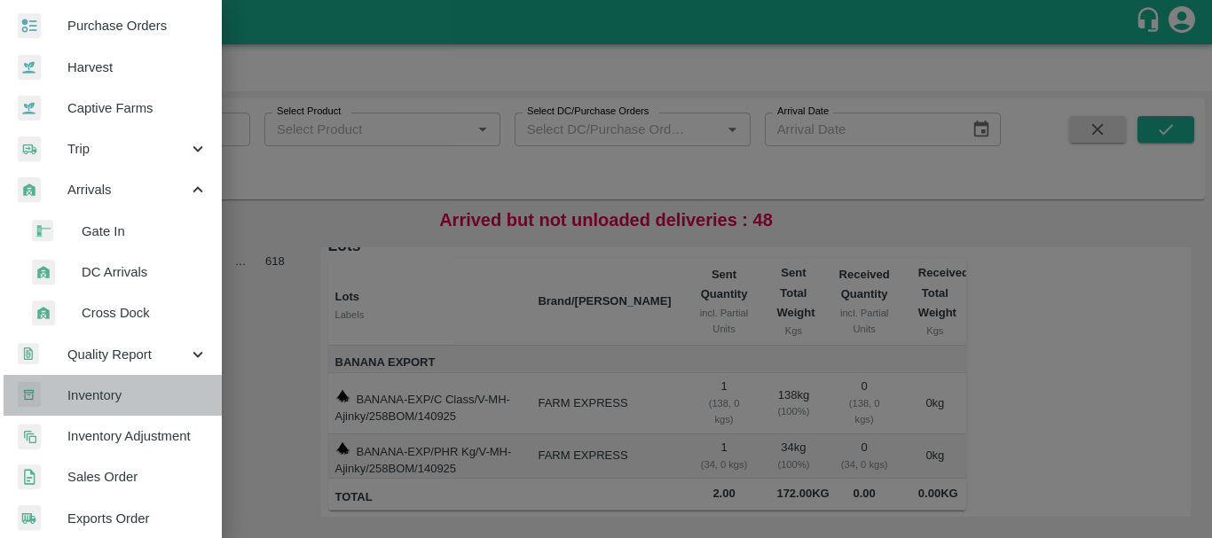
click at [117, 392] on span "Inventory" at bounding box center [137, 396] width 140 height 20
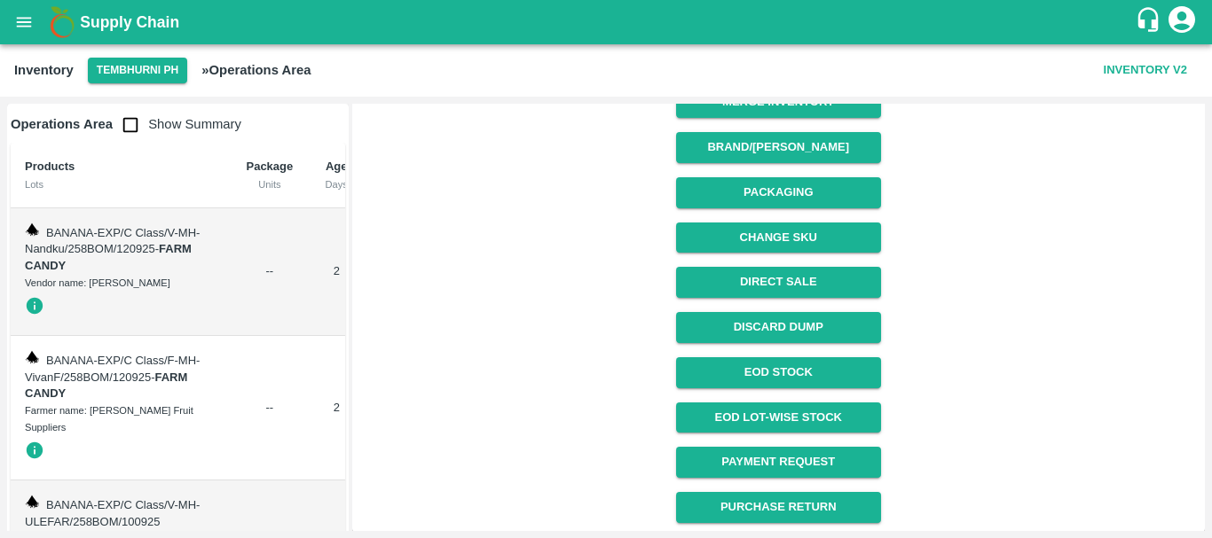
scroll to position [588, 0]
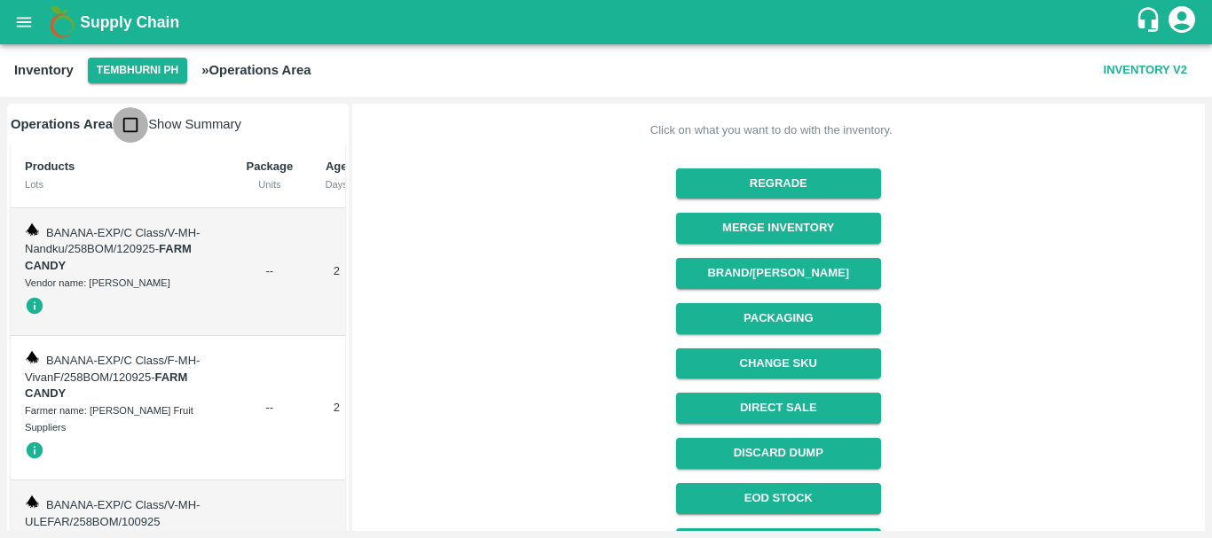
click at [127, 121] on input "checkbox" at bounding box center [130, 124] width 35 height 35
checkbox input "true"
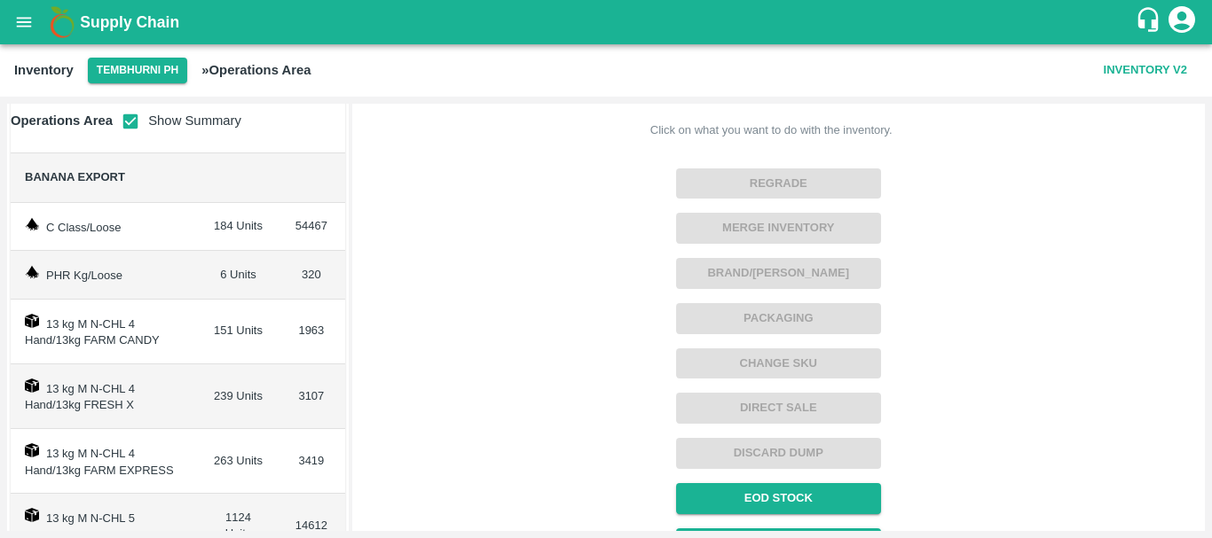
scroll to position [98, 0]
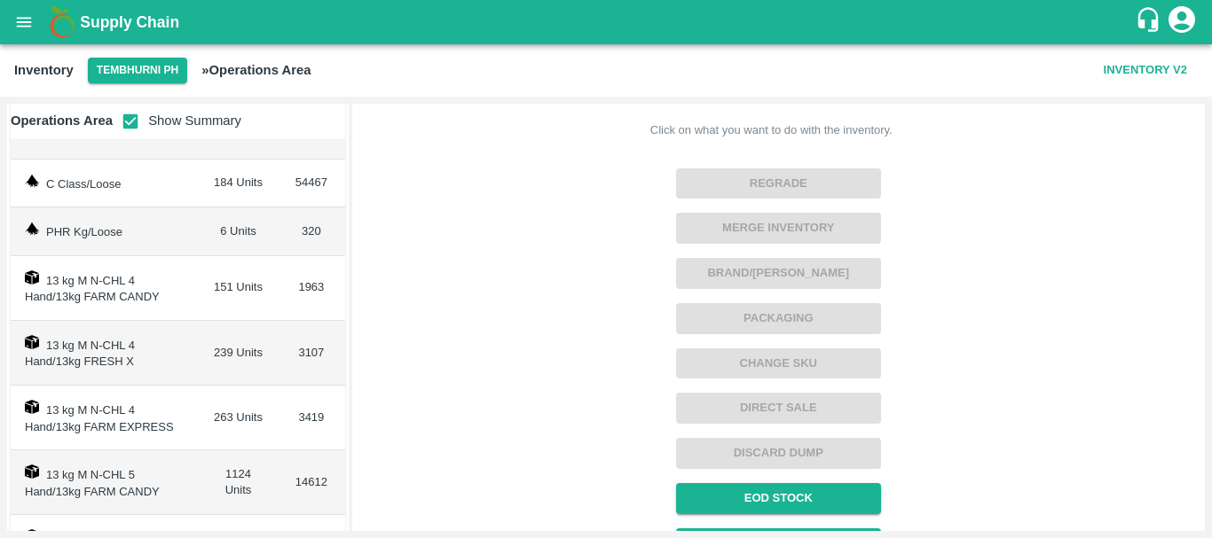
click at [634, 274] on div "Click on what you want to do with the inventory. Regrade Merge Inventory Brand/…" at bounding box center [771, 302] width 849 height 695
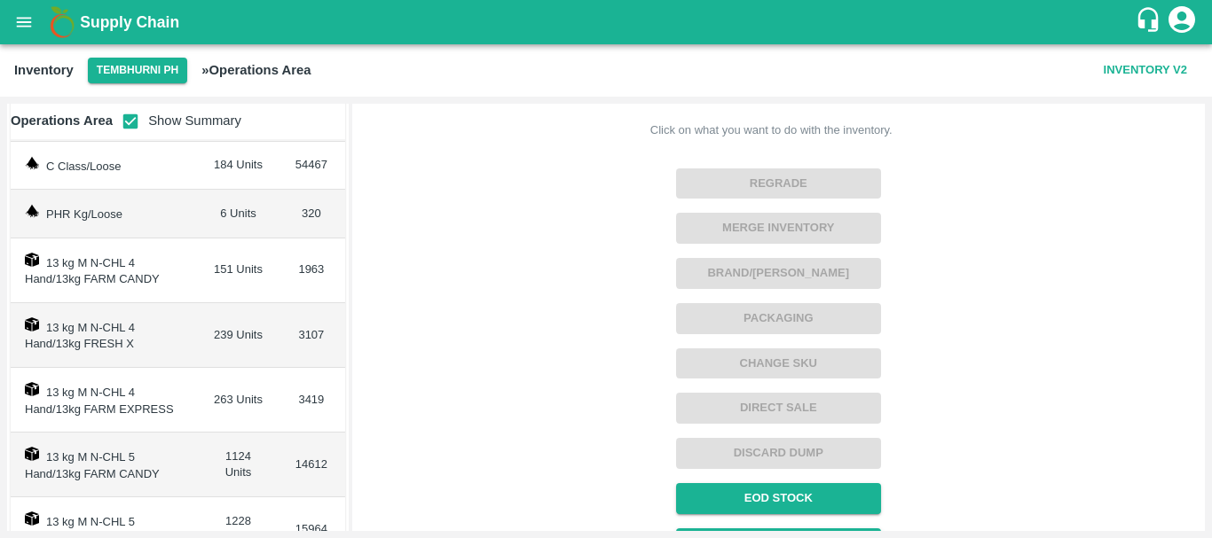
scroll to position [120, 0]
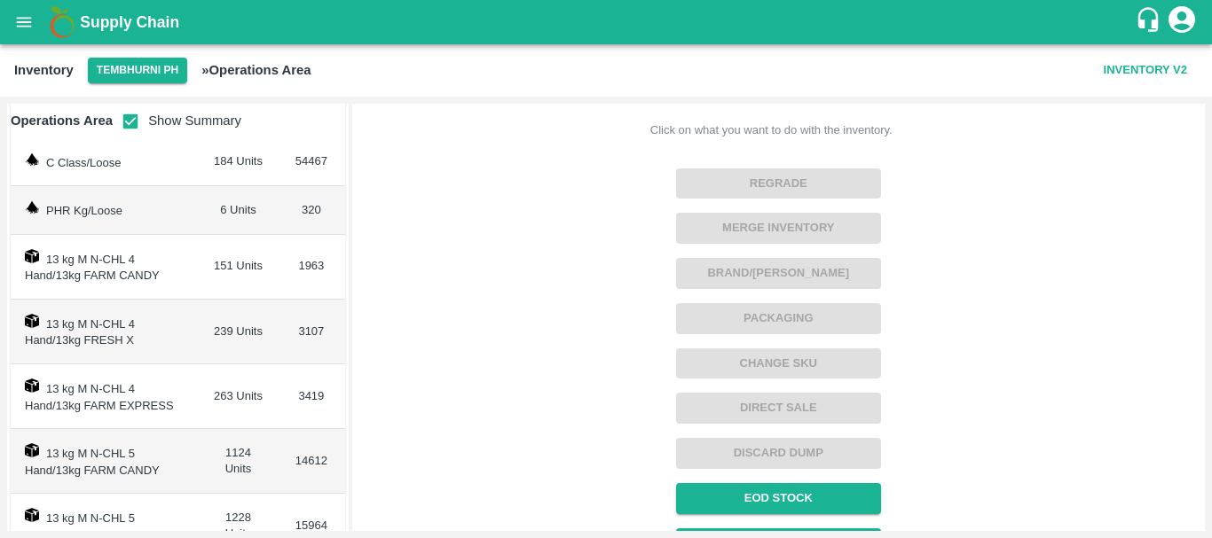
click at [29, 31] on icon "open drawer" at bounding box center [24, 22] width 20 height 20
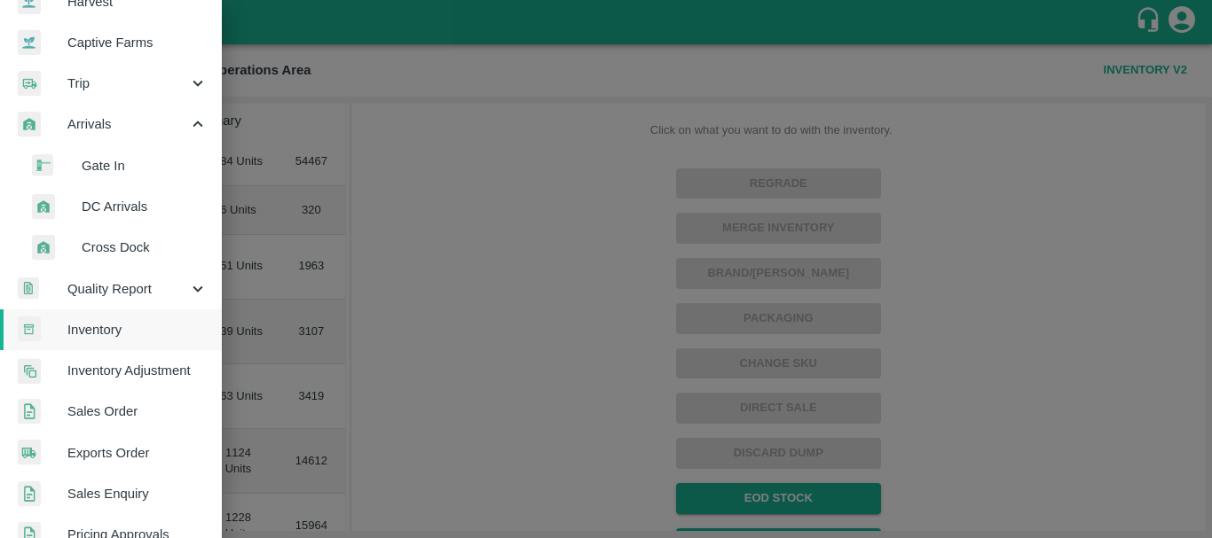
scroll to position [156, 0]
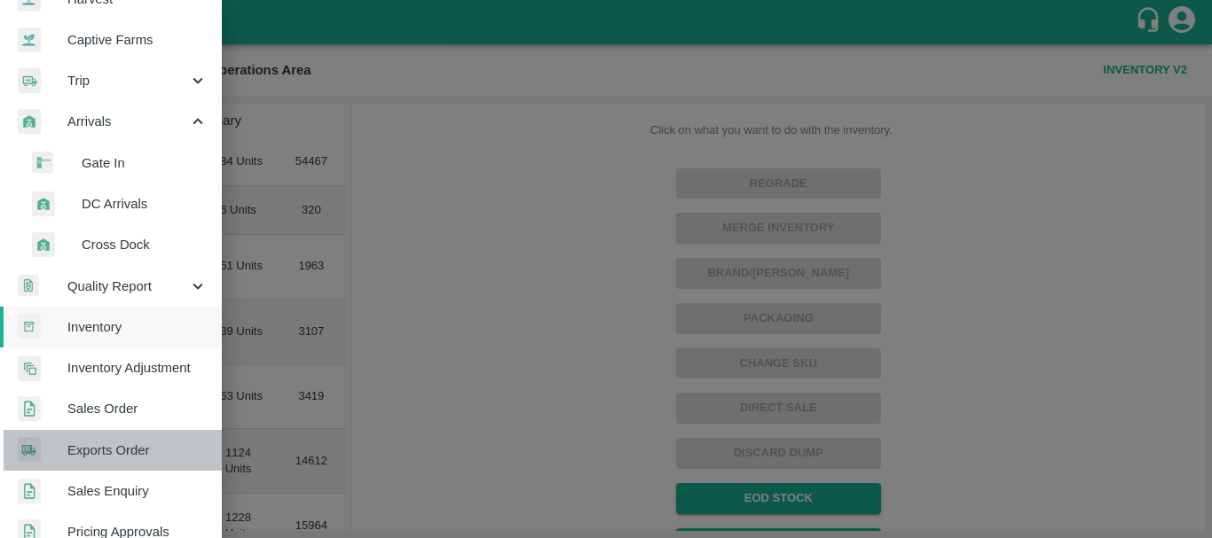
click at [118, 435] on link "Exports Order" at bounding box center [111, 450] width 222 height 41
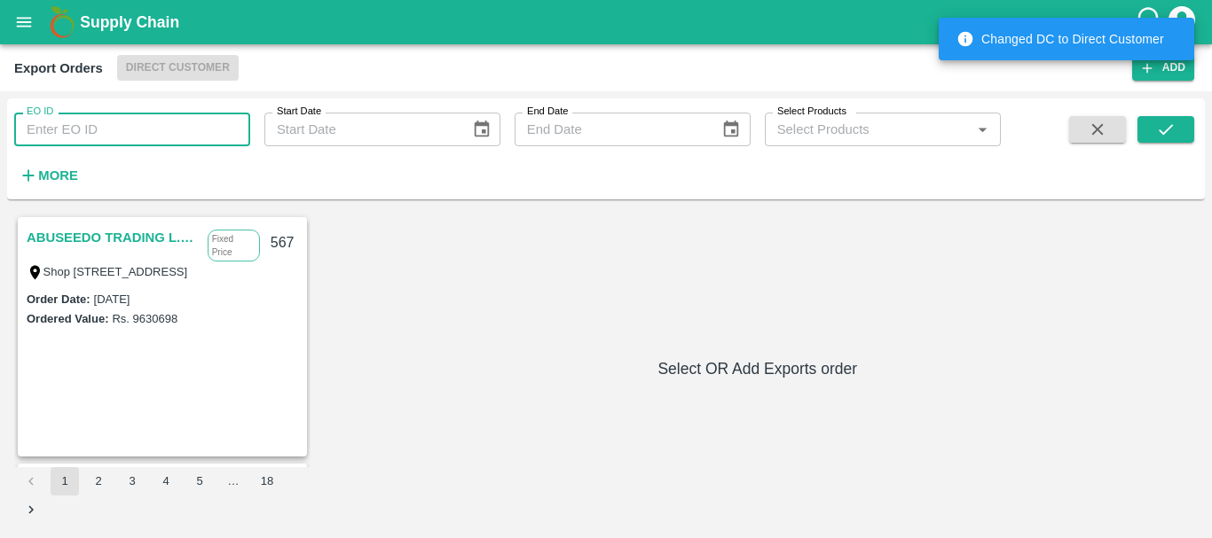
click at [155, 129] on input "EO ID" at bounding box center [132, 130] width 236 height 34
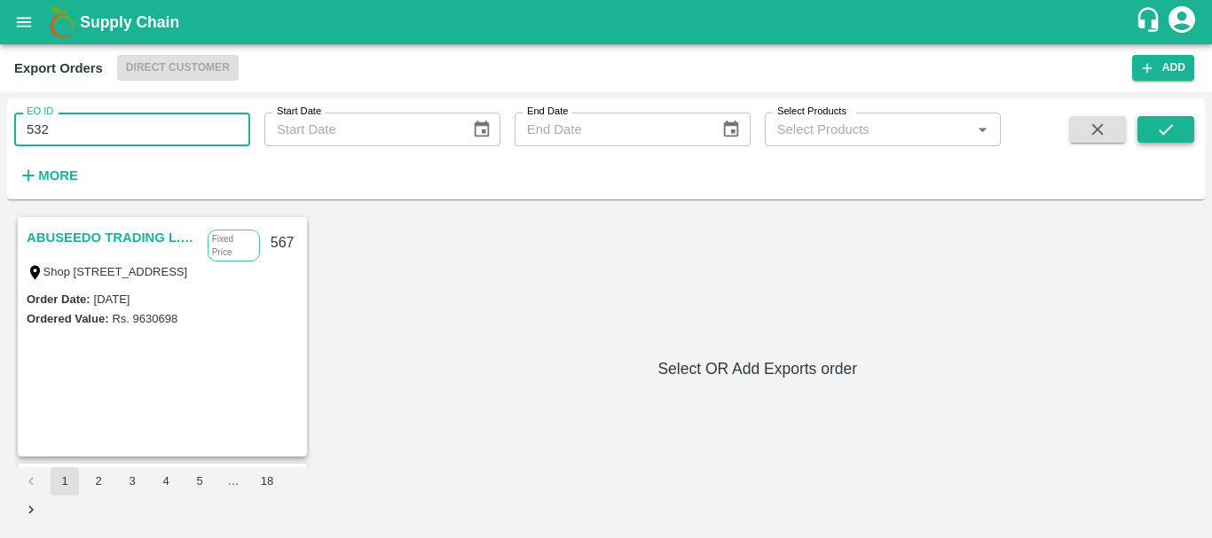
type input "532"
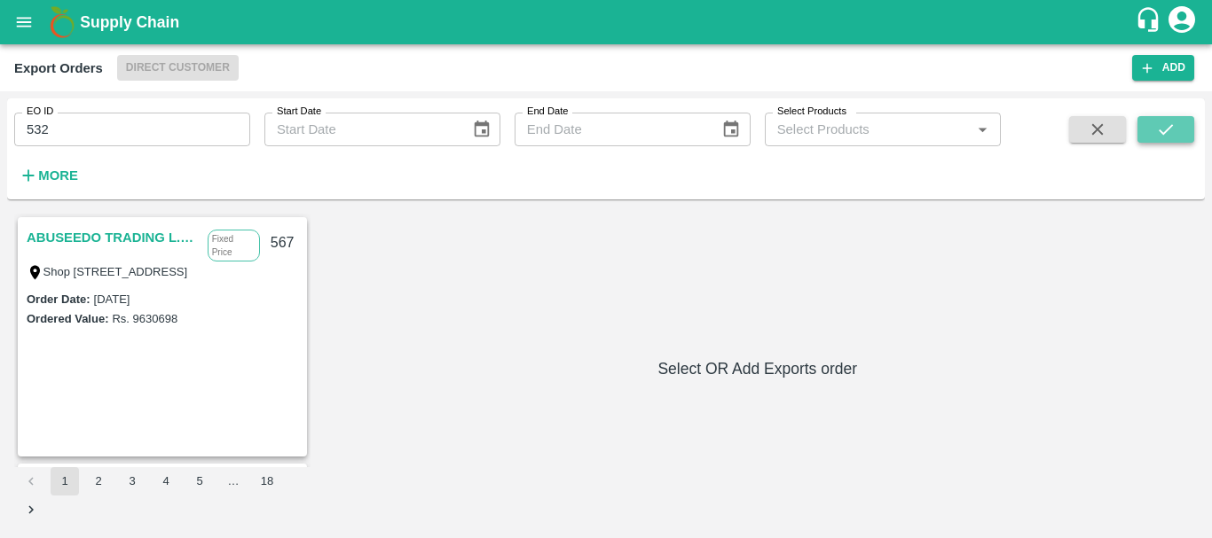
click at [1180, 136] on button "submit" at bounding box center [1165, 129] width 57 height 27
click at [137, 235] on link "ABUSEEDO TRADING L.L.C" at bounding box center [113, 237] width 172 height 23
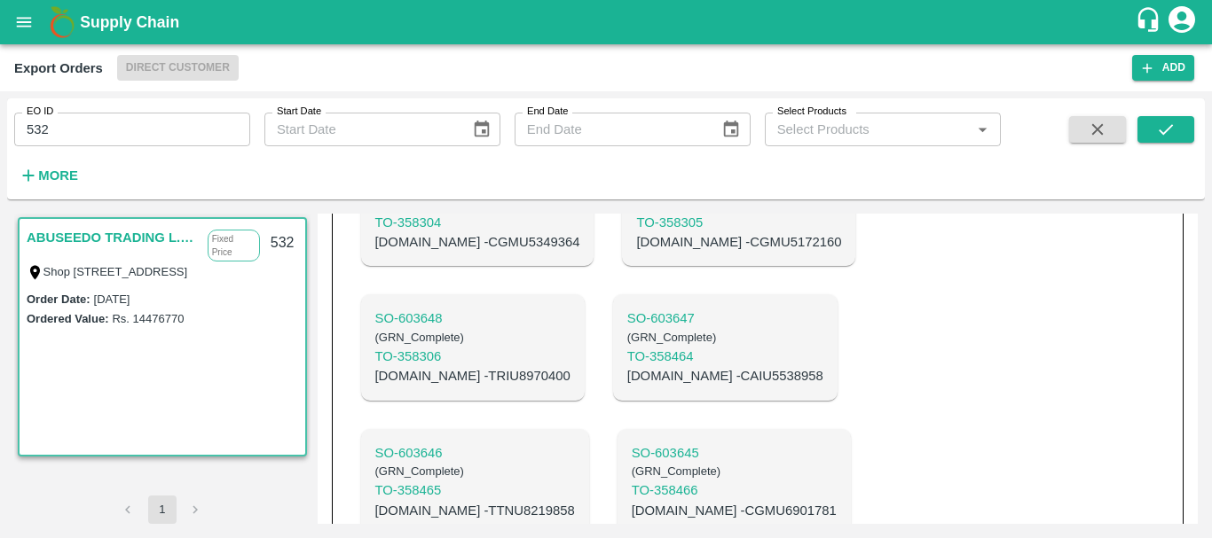
scroll to position [1282, 0]
